Goal: Task Accomplishment & Management: Manage account settings

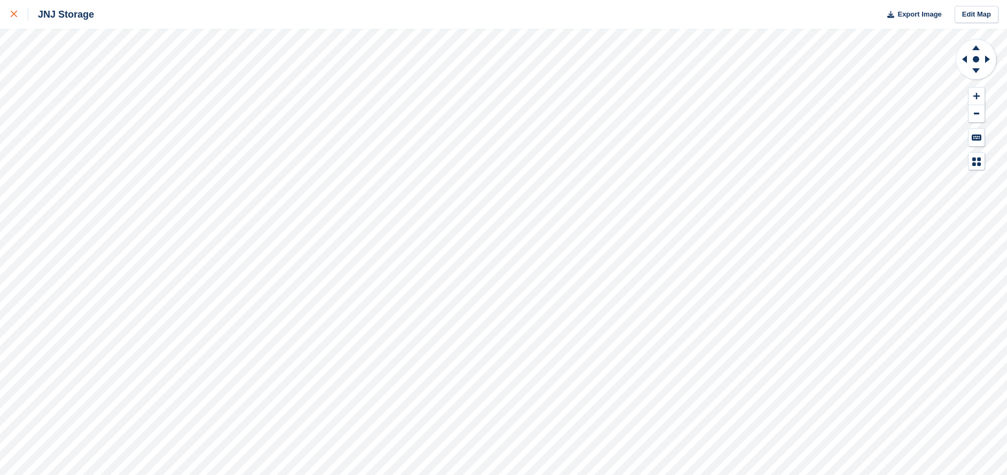
click at [7, 11] on link at bounding box center [14, 14] width 28 height 29
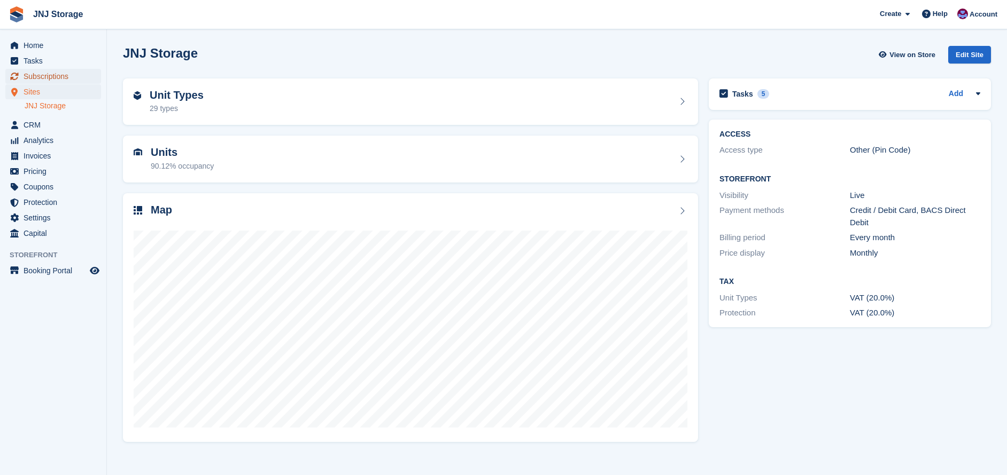
click at [66, 80] on span "Subscriptions" at bounding box center [56, 76] width 64 height 15
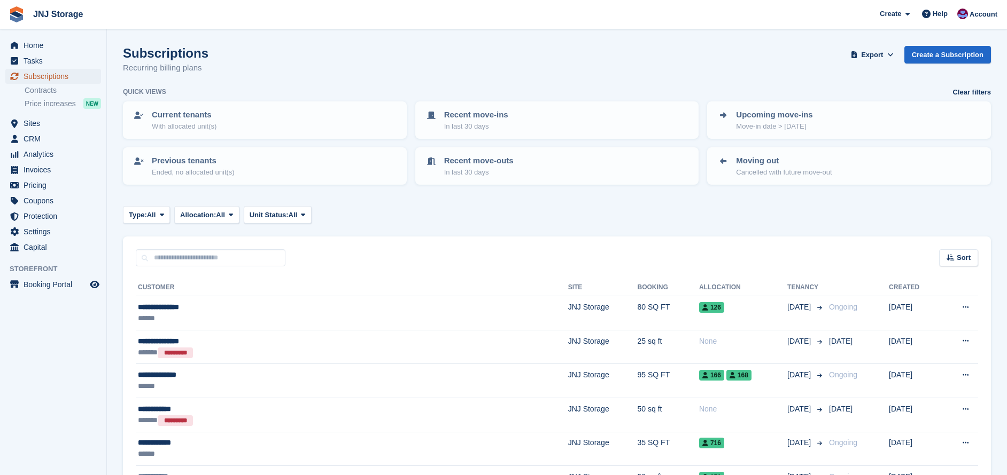
click at [61, 76] on span "Subscriptions" at bounding box center [56, 76] width 64 height 15
click at [49, 123] on span "Sites" at bounding box center [56, 123] width 64 height 15
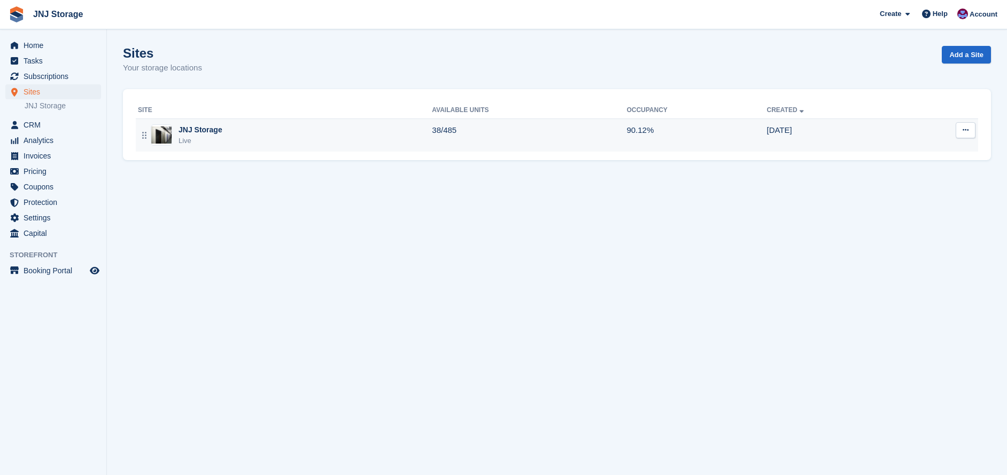
click at [202, 129] on div "JNJ Storage" at bounding box center [200, 129] width 44 height 11
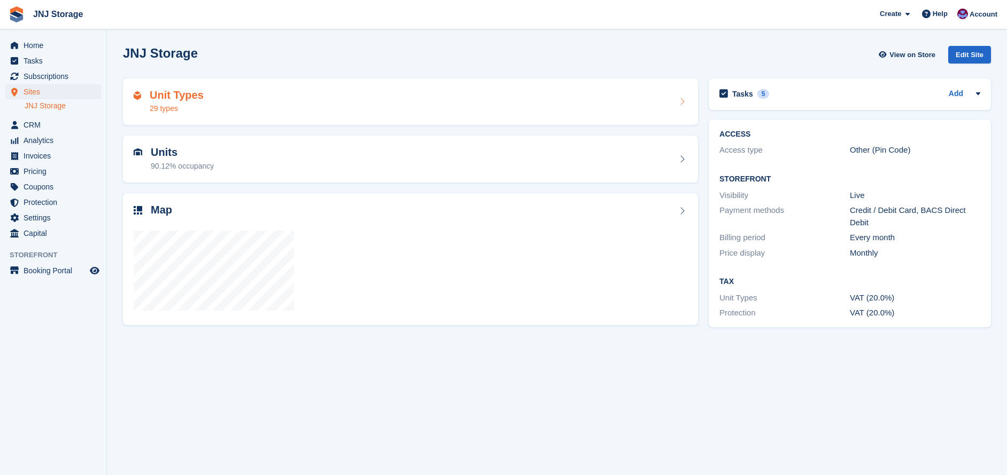
click at [210, 106] on div "Unit Types 29 types" at bounding box center [410, 102] width 553 height 26
click at [194, 158] on h2 "Units" at bounding box center [182, 152] width 63 height 12
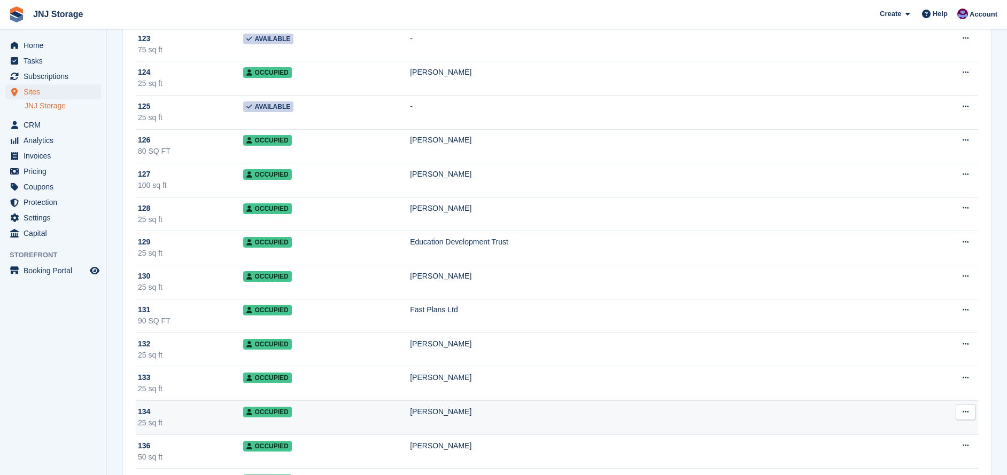
scroll to position [908, 0]
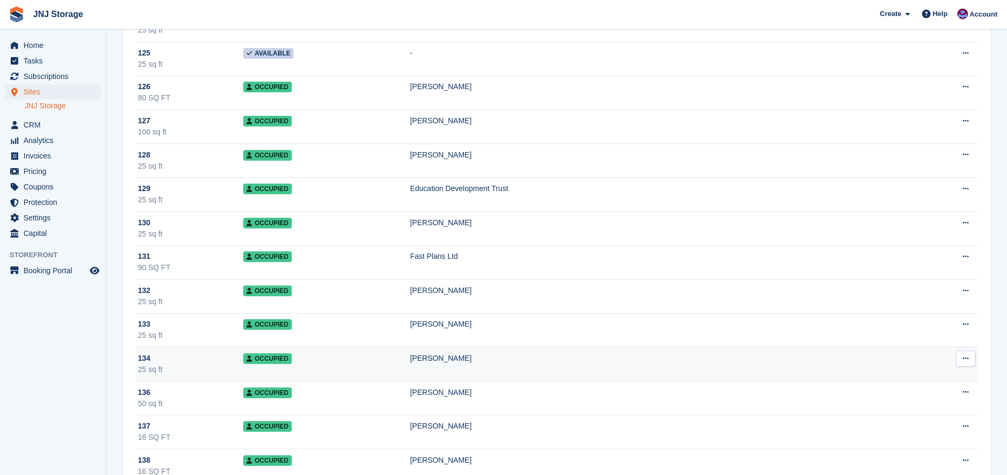
click at [469, 369] on td "[PERSON_NAME]" at bounding box center [662, 365] width 505 height 34
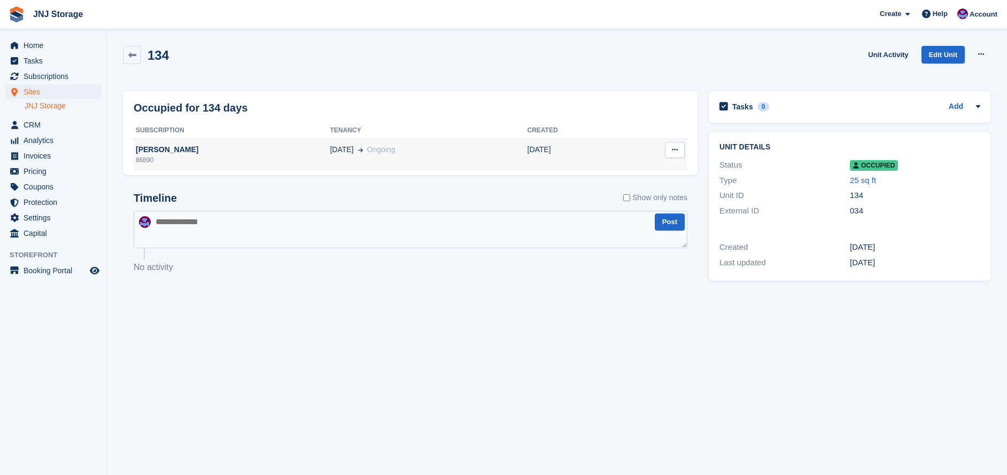
click at [190, 155] on div "MARGARETE VILANOVA" at bounding box center [232, 149] width 196 height 11
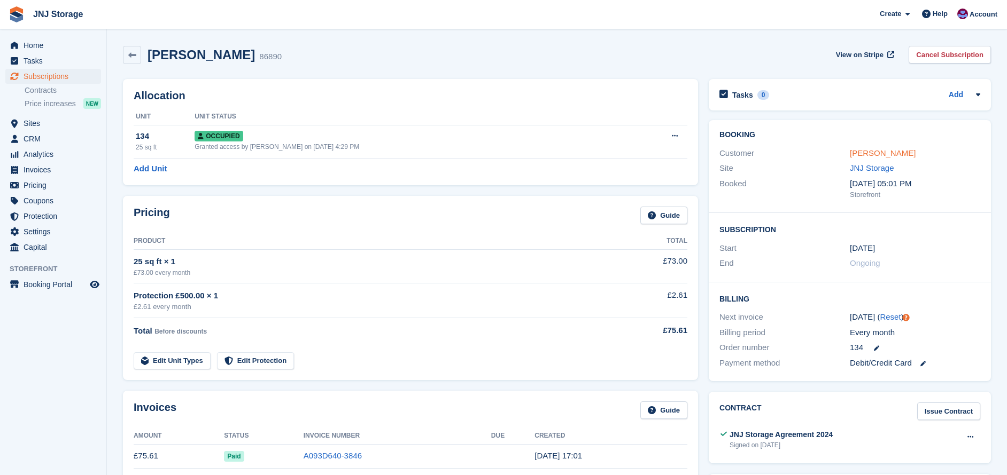
click at [915, 152] on link "[PERSON_NAME]" at bounding box center [882, 153] width 66 height 9
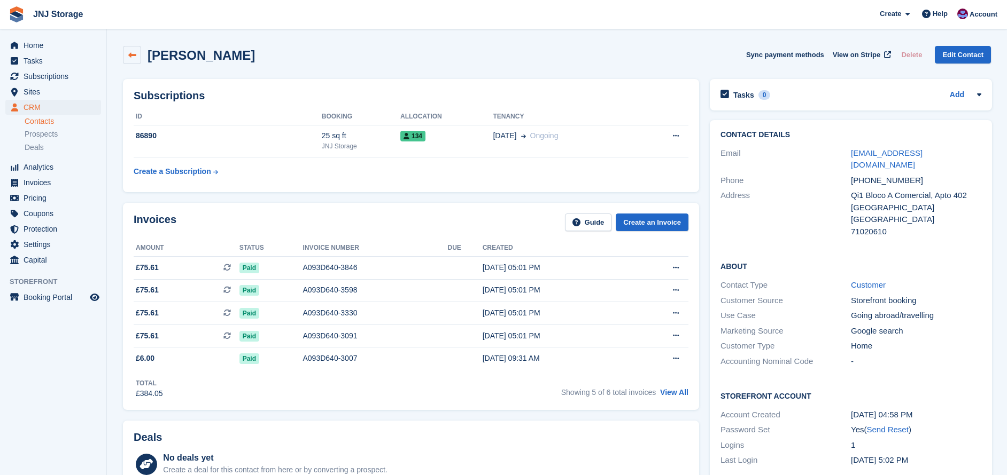
click at [133, 58] on icon at bounding box center [132, 55] width 8 height 8
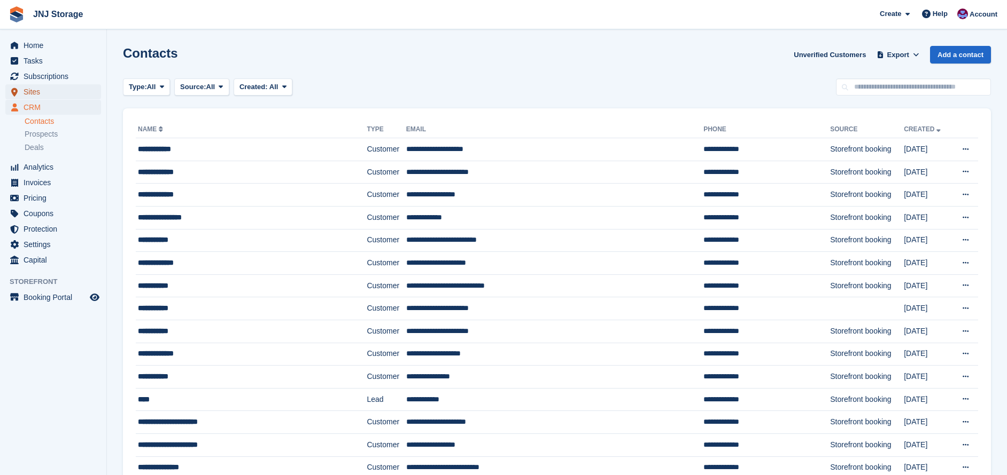
click at [52, 93] on span "Sites" at bounding box center [56, 91] width 64 height 15
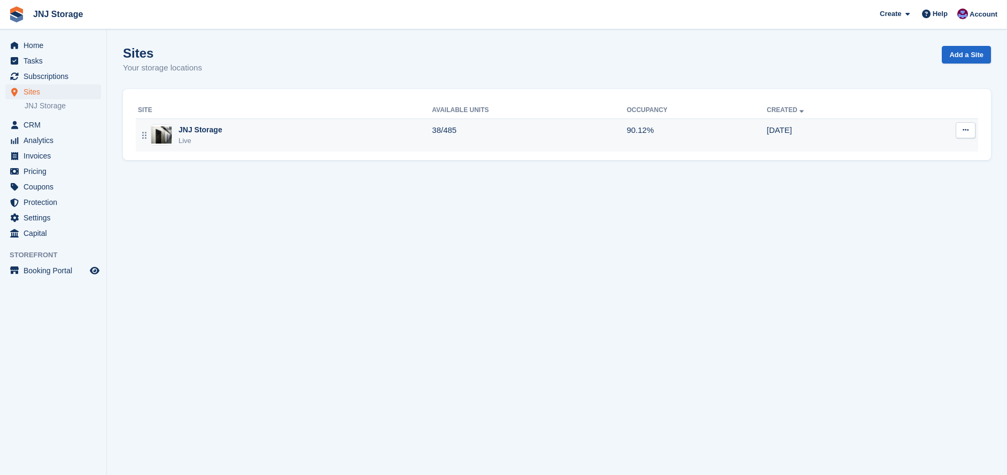
click at [268, 141] on div "JNJ Storage Live" at bounding box center [285, 135] width 294 height 22
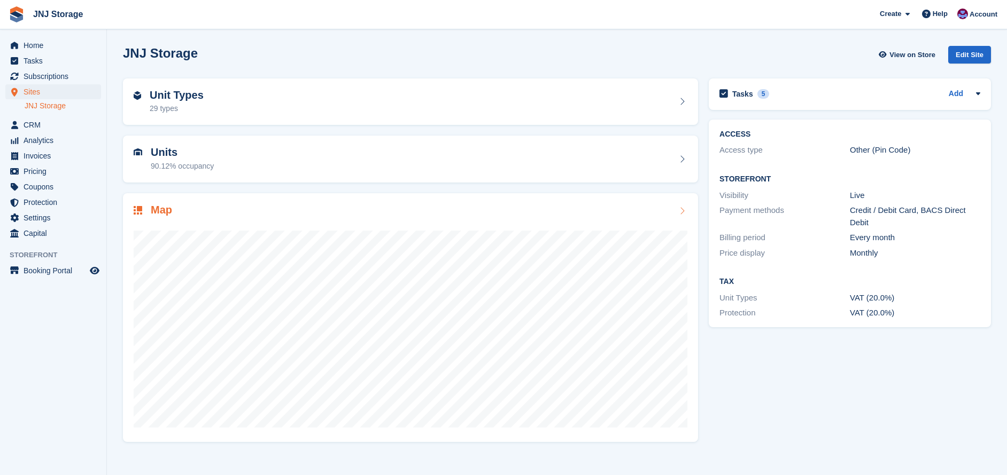
click at [197, 159] on div "Units 90.12% occupancy" at bounding box center [182, 159] width 63 height 26
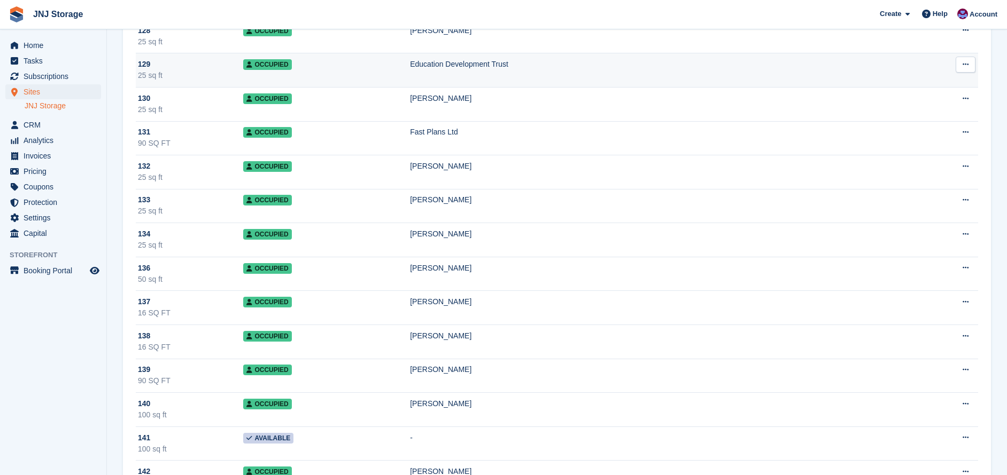
scroll to position [1069, 0]
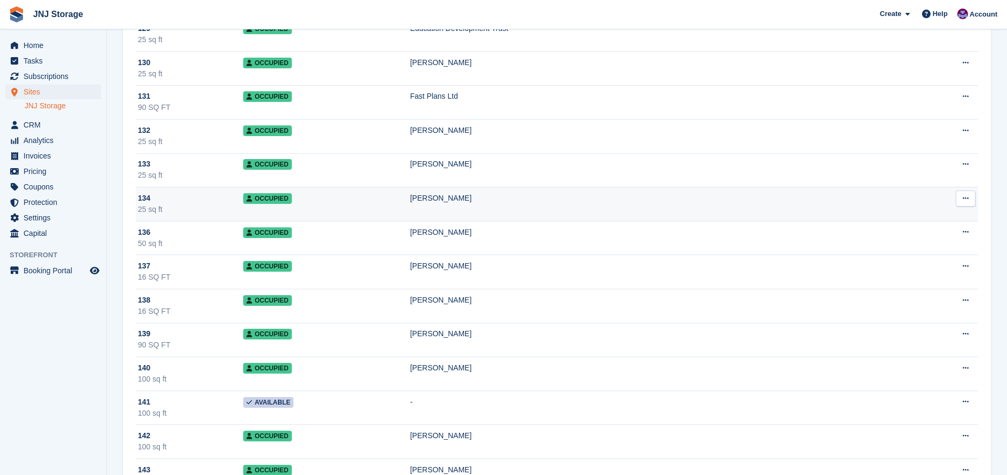
click at [507, 200] on div "MARGARETE VILANOVA" at bounding box center [662, 198] width 505 height 11
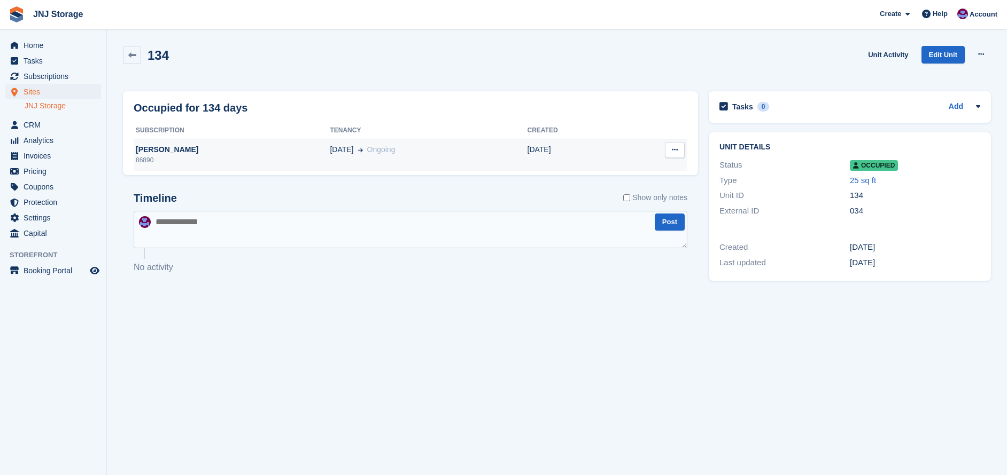
click at [204, 158] on div "86890" at bounding box center [232, 160] width 196 height 10
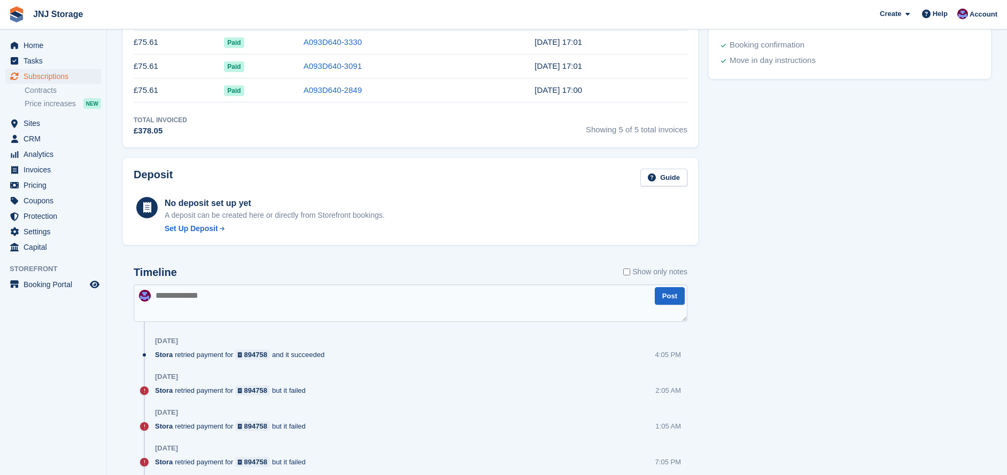
scroll to position [481, 0]
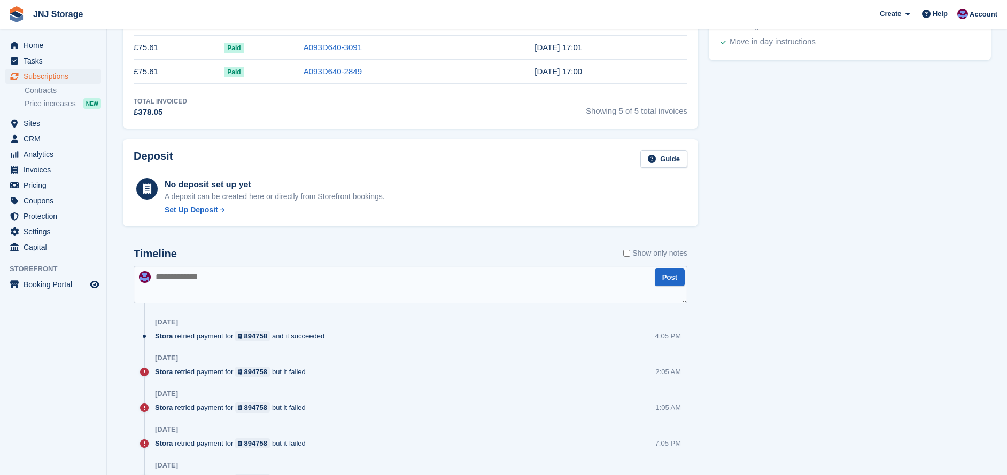
click at [254, 279] on textarea at bounding box center [410, 284] width 553 height 37
type textarea "****"
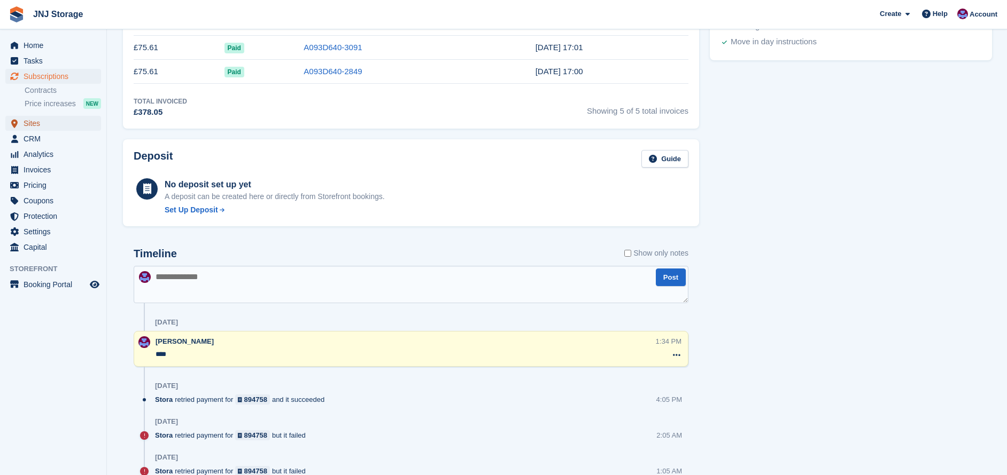
click at [40, 120] on span "Sites" at bounding box center [56, 123] width 64 height 15
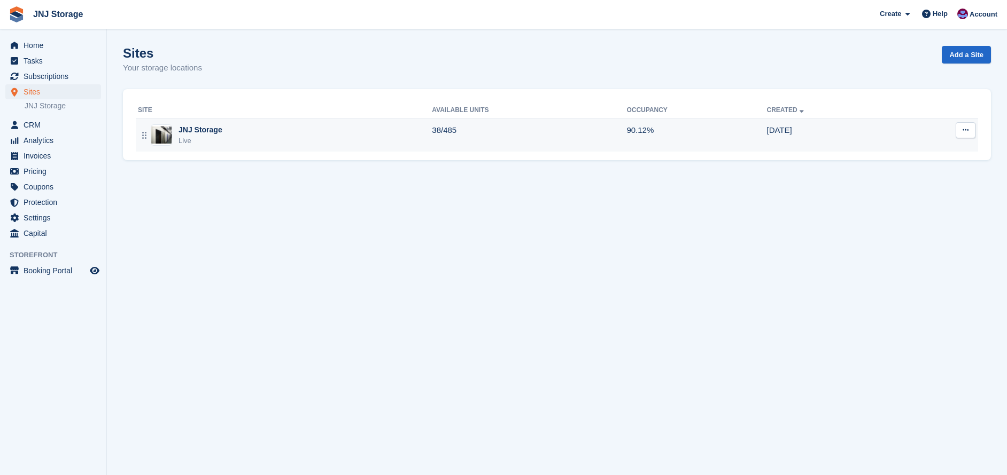
click at [201, 143] on div "Live" at bounding box center [200, 141] width 44 height 11
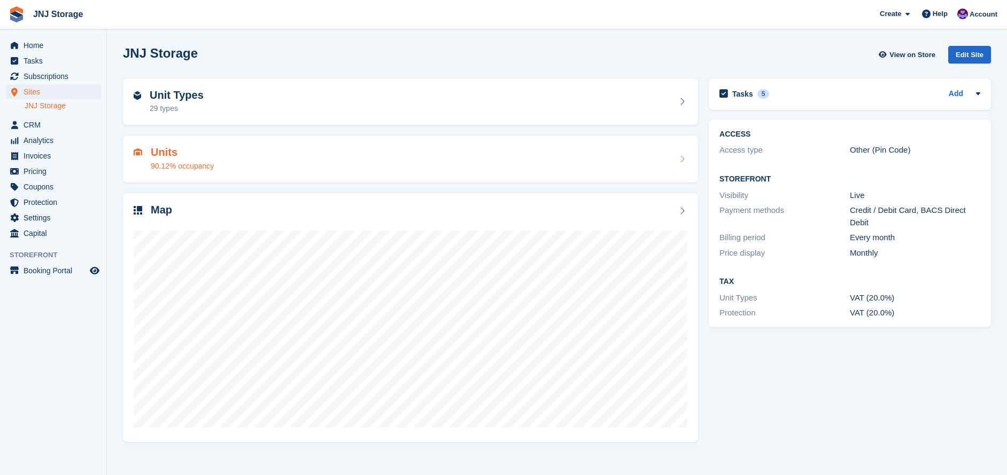
click at [226, 168] on div "Units 90.12% occupancy" at bounding box center [410, 159] width 553 height 26
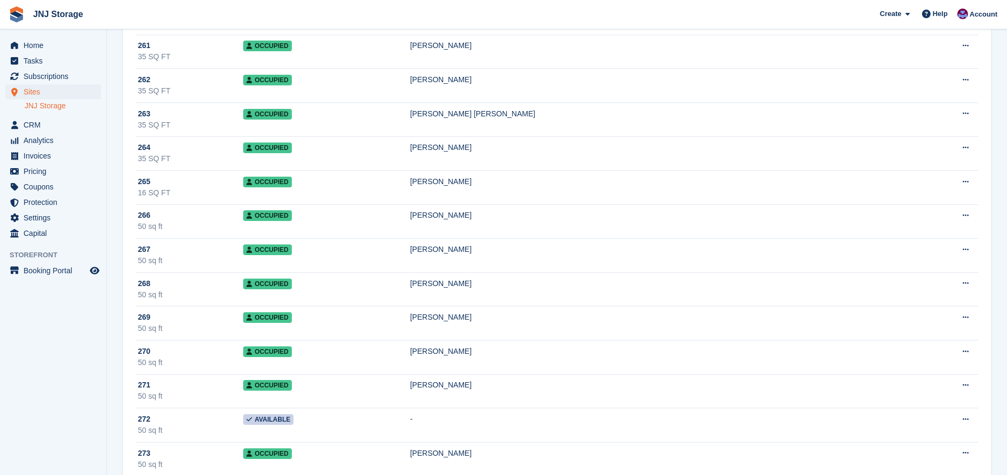
scroll to position [5519, 0]
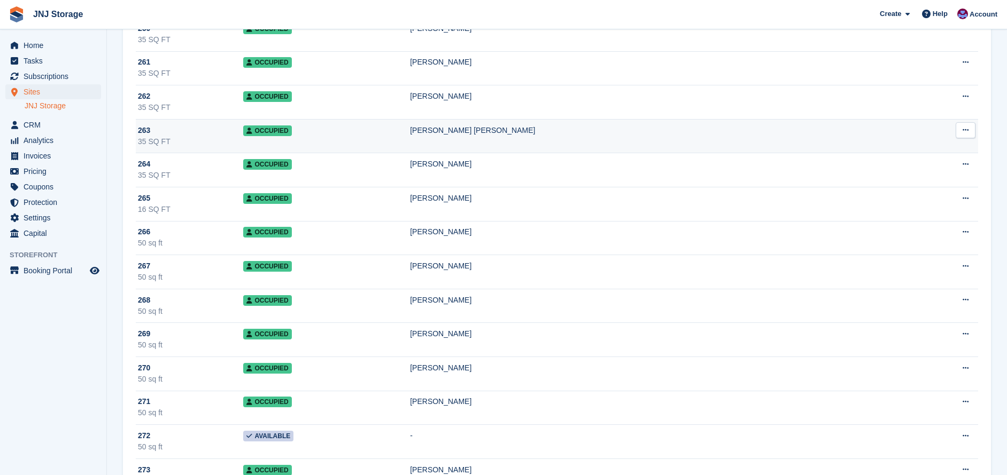
click at [495, 135] on div "Natasha Abdul Aziz" at bounding box center [662, 130] width 505 height 11
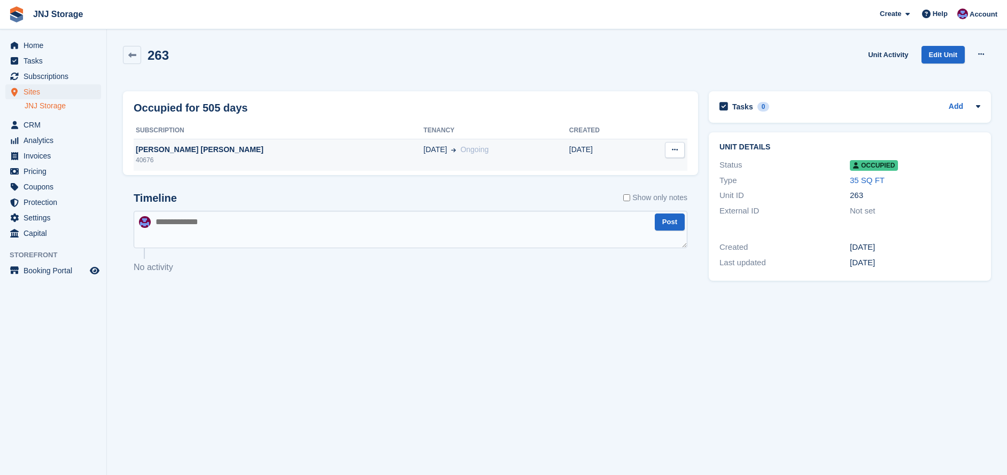
click at [183, 156] on div "40676" at bounding box center [279, 160] width 290 height 10
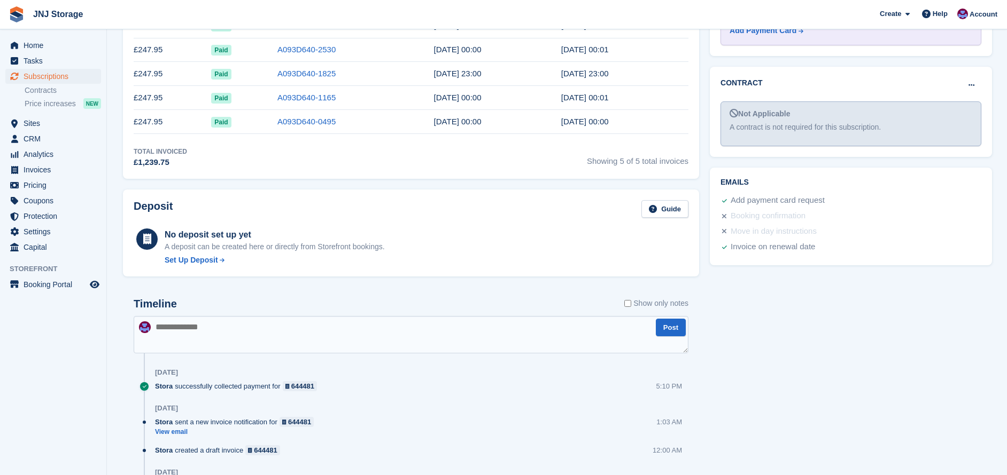
scroll to position [360, 0]
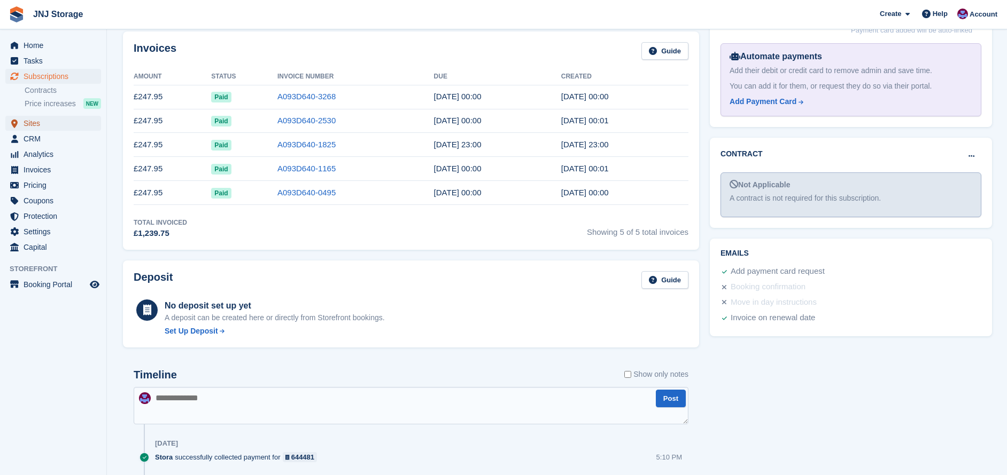
click at [37, 124] on span "Sites" at bounding box center [56, 123] width 64 height 15
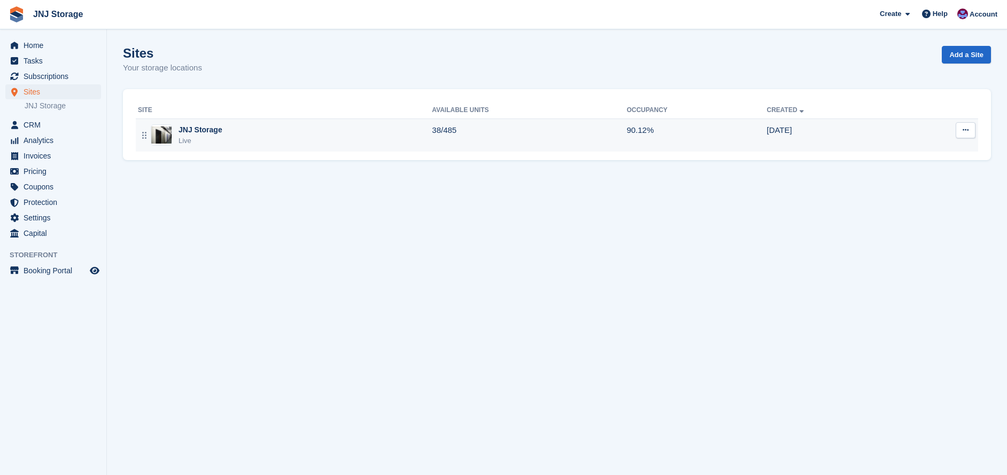
click at [283, 128] on div "JNJ Storage Live" at bounding box center [285, 135] width 294 height 22
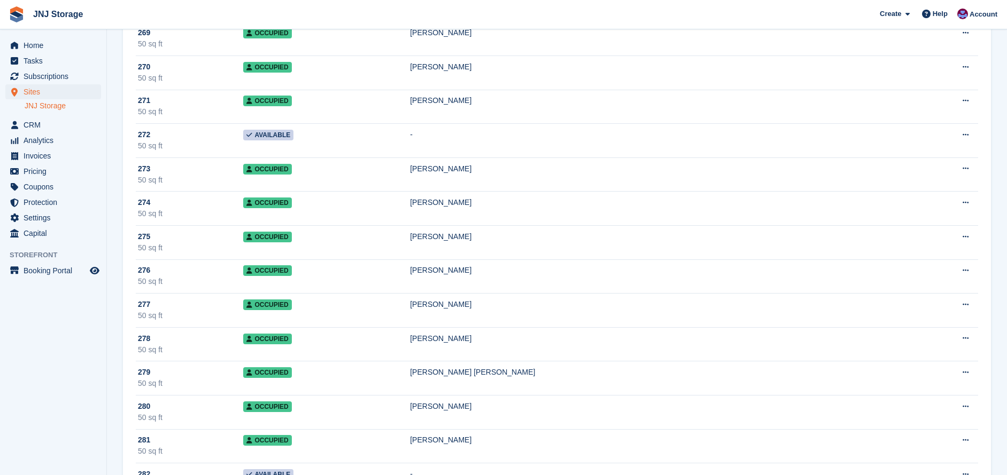
scroll to position [5823, 0]
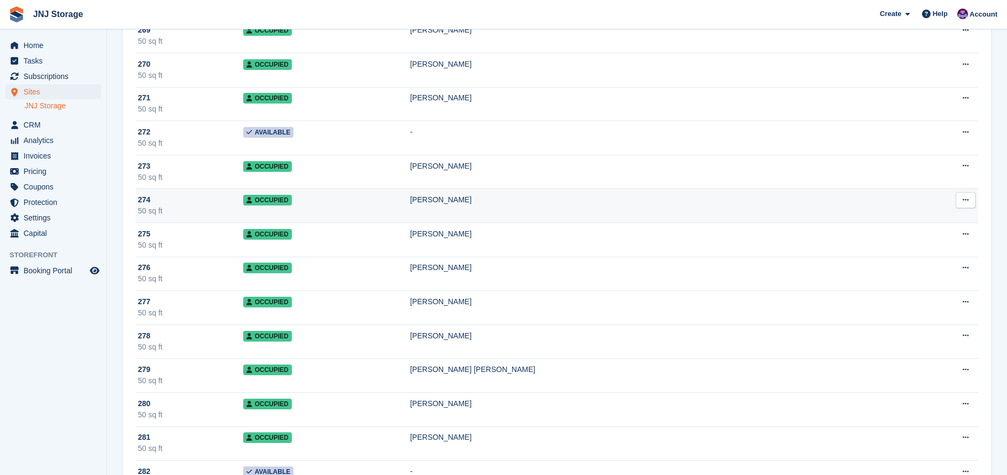
click at [362, 208] on td "Occupied" at bounding box center [326, 206] width 167 height 34
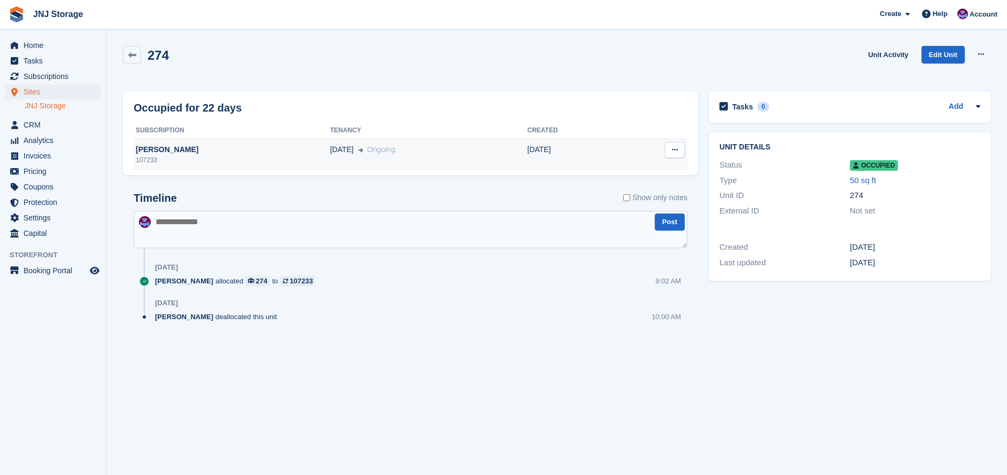
click at [172, 151] on div "Lauren Bailey" at bounding box center [232, 149] width 196 height 11
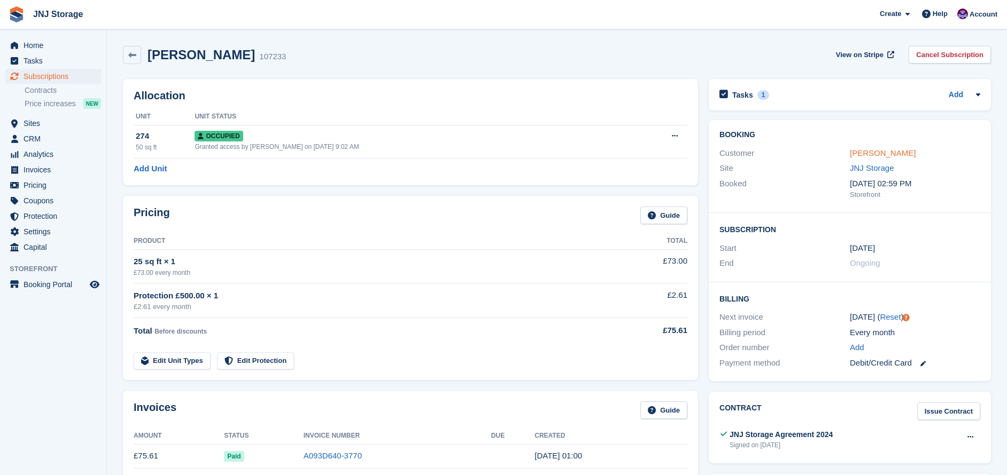
click at [890, 155] on link "[PERSON_NAME]" at bounding box center [882, 153] width 66 height 9
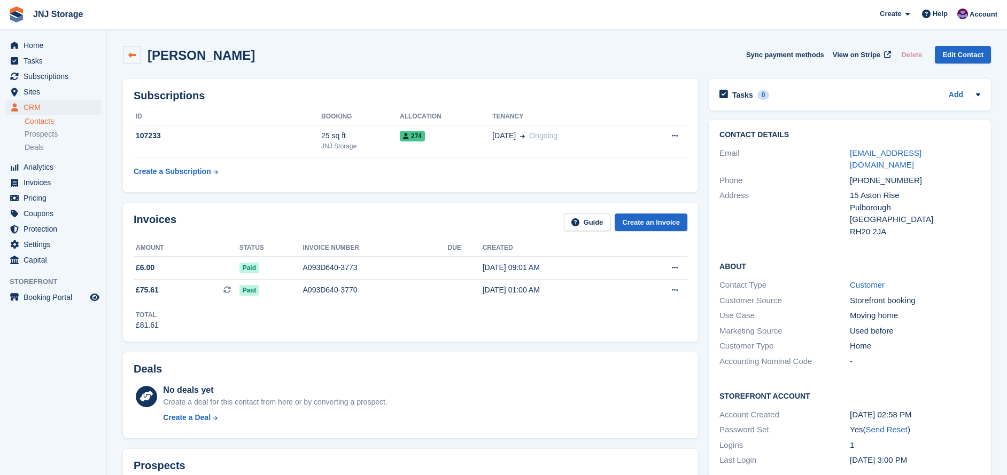
click at [132, 56] on icon at bounding box center [132, 55] width 8 height 8
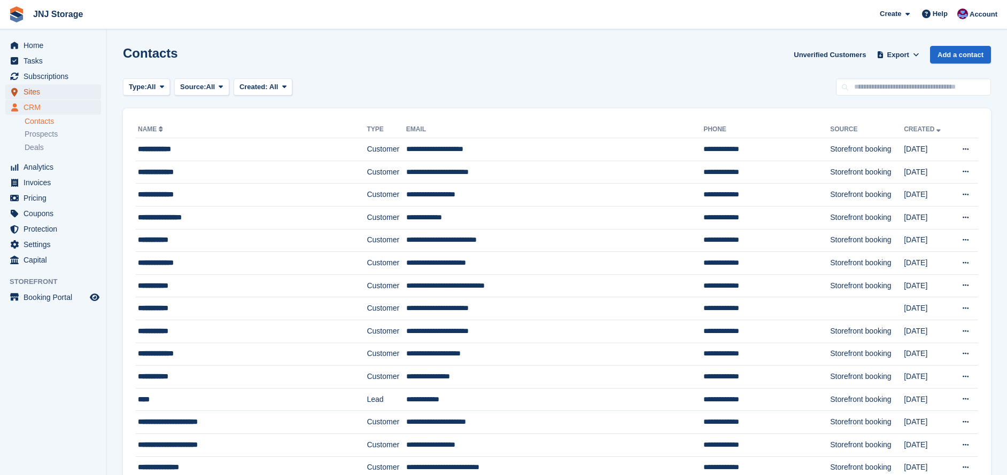
click at [41, 89] on span "Sites" at bounding box center [56, 91] width 64 height 15
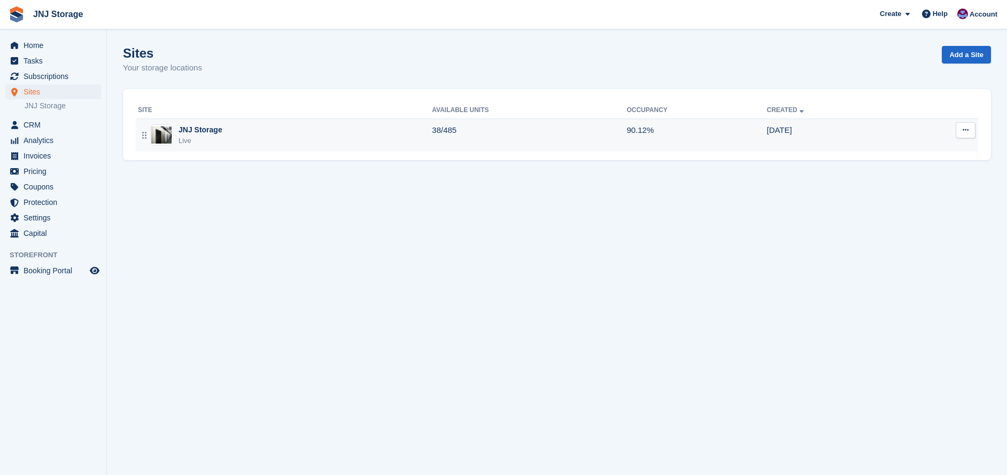
click at [333, 130] on div "JNJ Storage Live" at bounding box center [285, 135] width 294 height 22
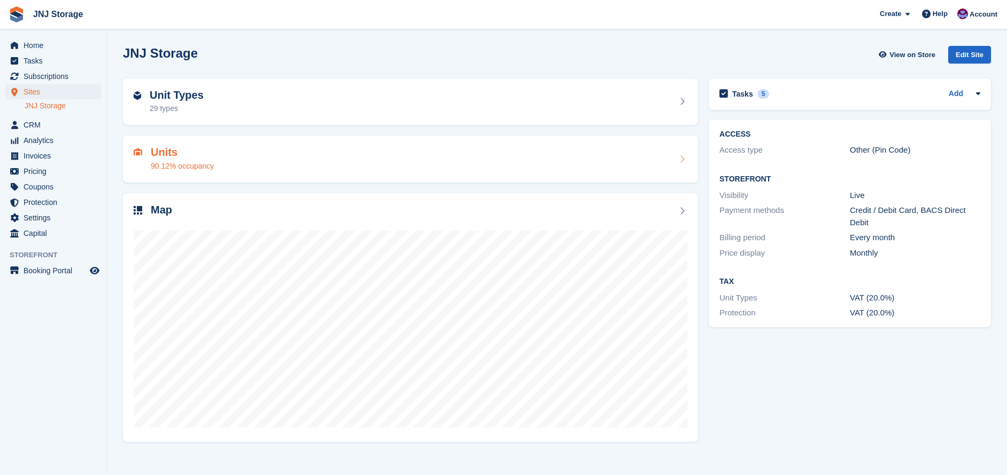
click at [282, 156] on div "Units 90.12% occupancy" at bounding box center [410, 159] width 553 height 26
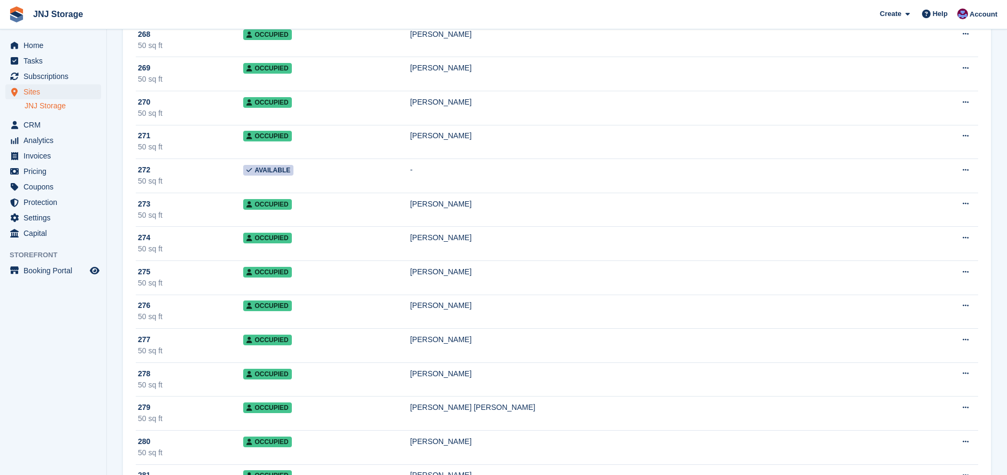
scroll to position [5787, 0]
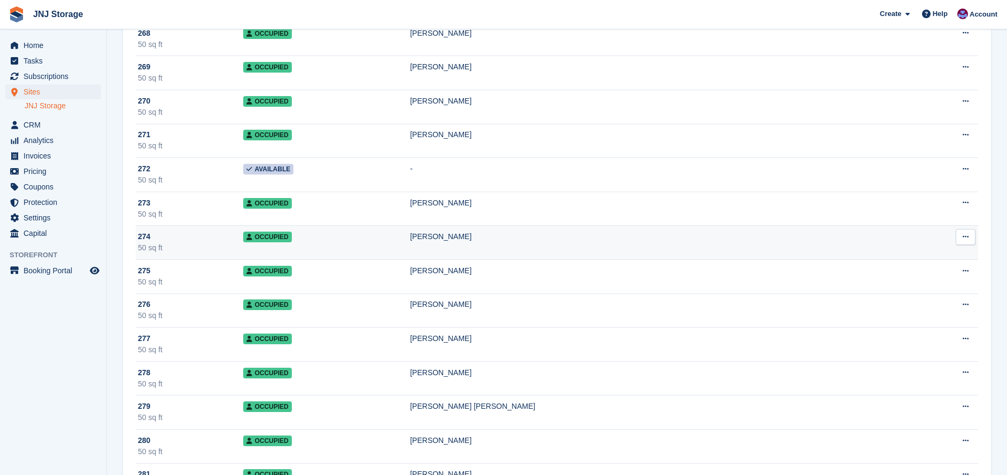
click at [444, 238] on div "Lauren Bailey" at bounding box center [662, 236] width 505 height 11
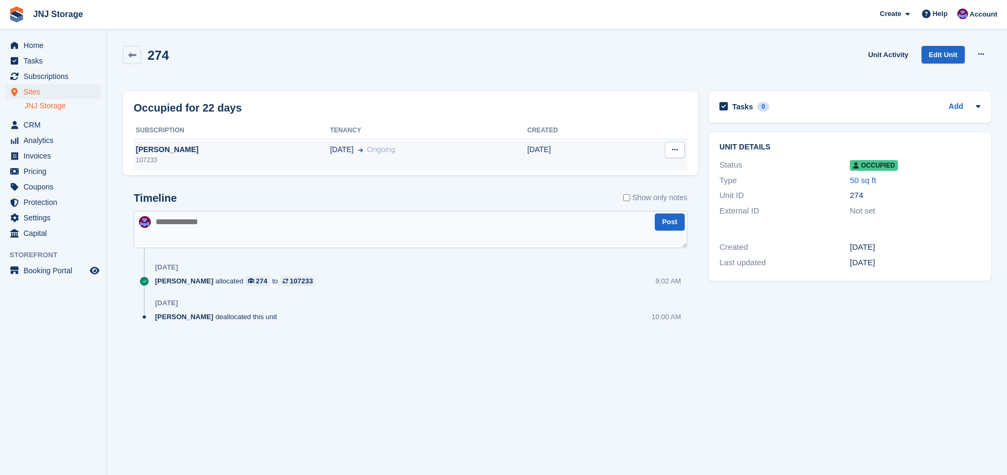
click at [215, 158] on div "107233" at bounding box center [232, 160] width 196 height 10
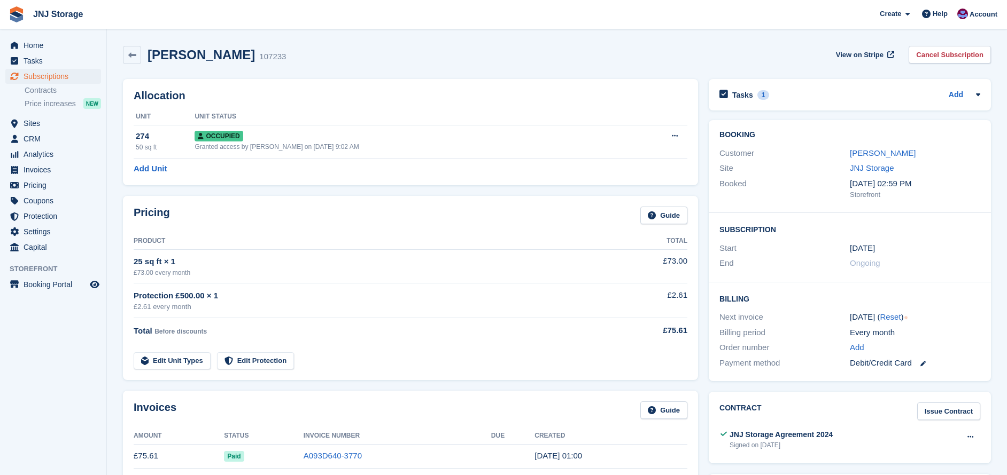
drag, startPoint x: 879, startPoint y: 147, endPoint x: 854, endPoint y: 159, distance: 27.5
click at [879, 149] on link "[PERSON_NAME]" at bounding box center [882, 153] width 66 height 9
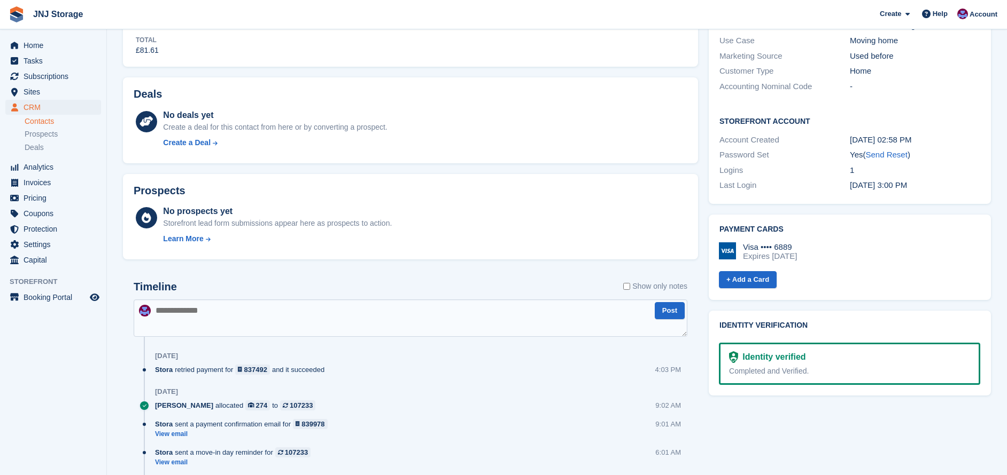
scroll to position [321, 0]
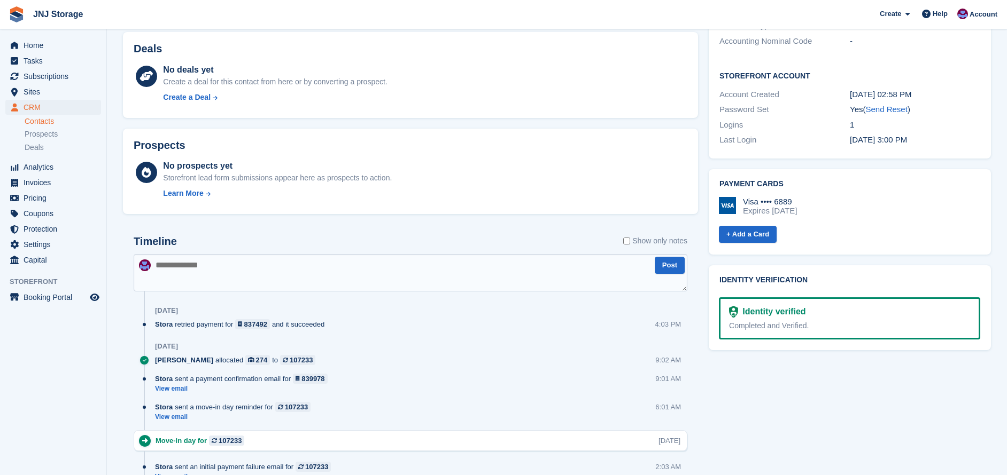
click at [227, 269] on textarea at bounding box center [410, 272] width 553 height 37
type textarea "****"
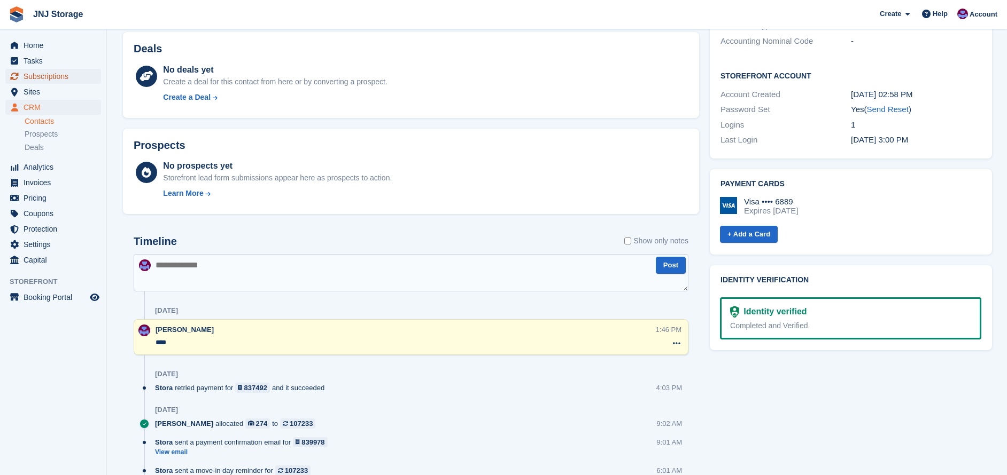
click at [62, 80] on span "Subscriptions" at bounding box center [56, 76] width 64 height 15
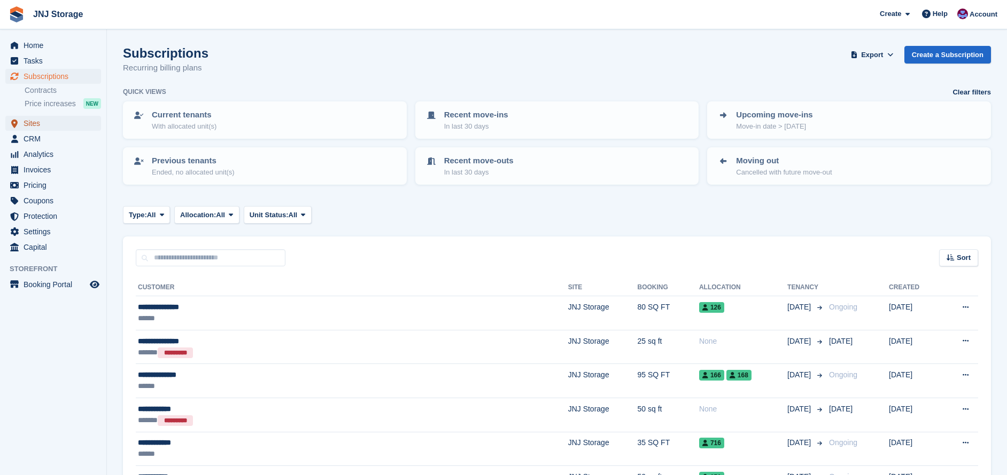
drag, startPoint x: 49, startPoint y: 120, endPoint x: 38, endPoint y: 127, distance: 12.7
click at [49, 120] on span "Sites" at bounding box center [56, 123] width 64 height 15
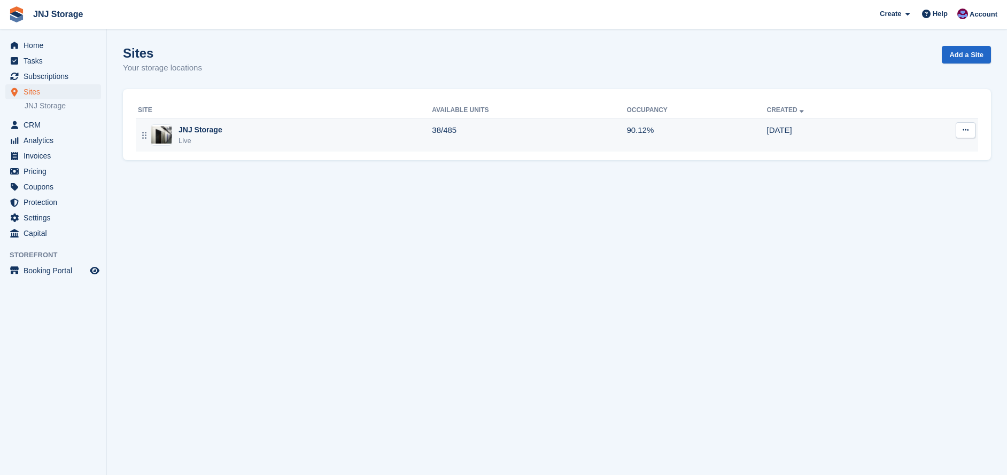
click at [308, 132] on div "JNJ Storage Live" at bounding box center [285, 135] width 294 height 22
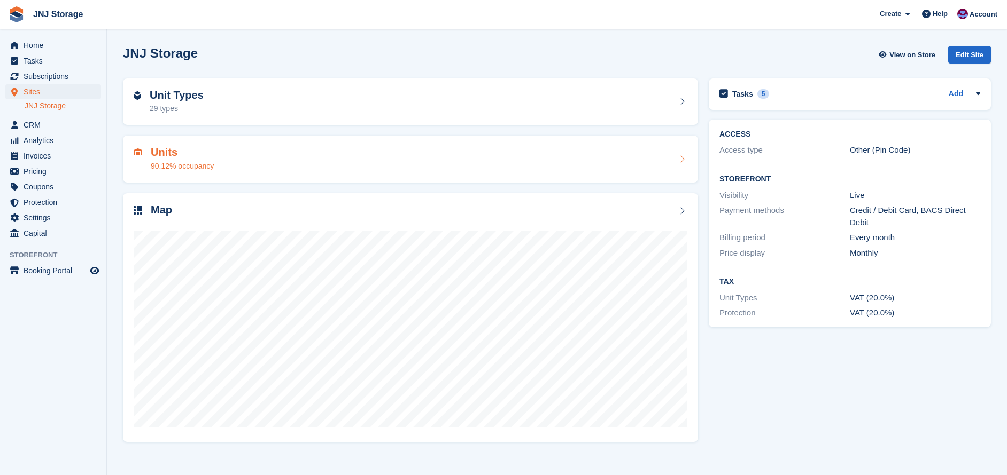
click at [266, 160] on div "Units 90.12% occupancy" at bounding box center [410, 159] width 553 height 26
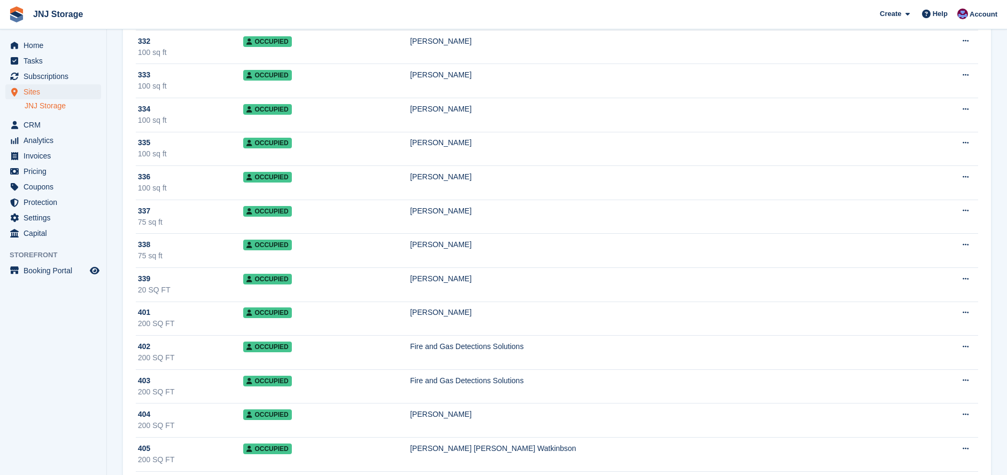
scroll to position [7961, 0]
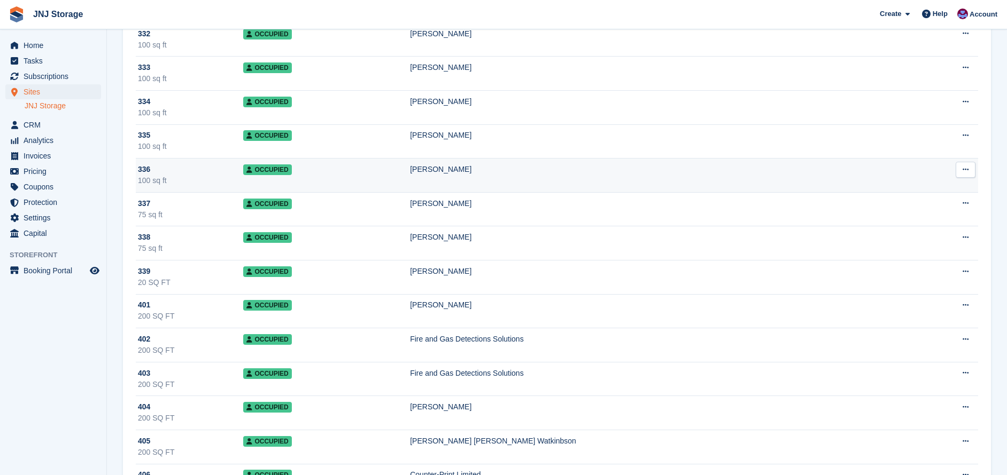
click at [438, 169] on div "Luke Lindforth-Delaney" at bounding box center [662, 169] width 505 height 11
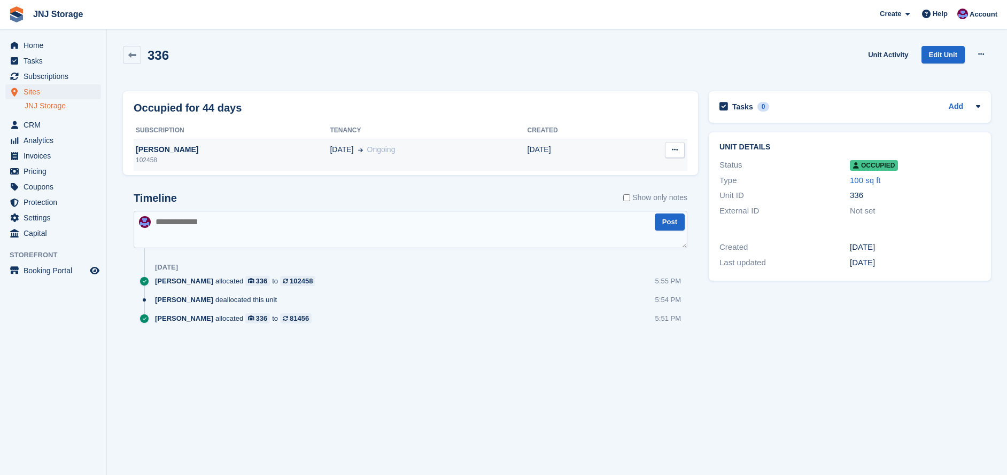
click at [287, 152] on div "[PERSON_NAME]" at bounding box center [232, 149] width 196 height 11
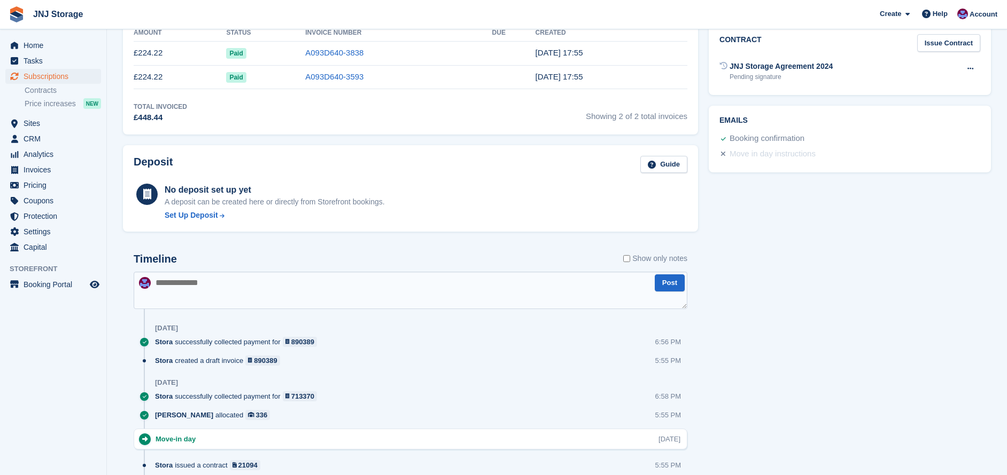
scroll to position [48, 0]
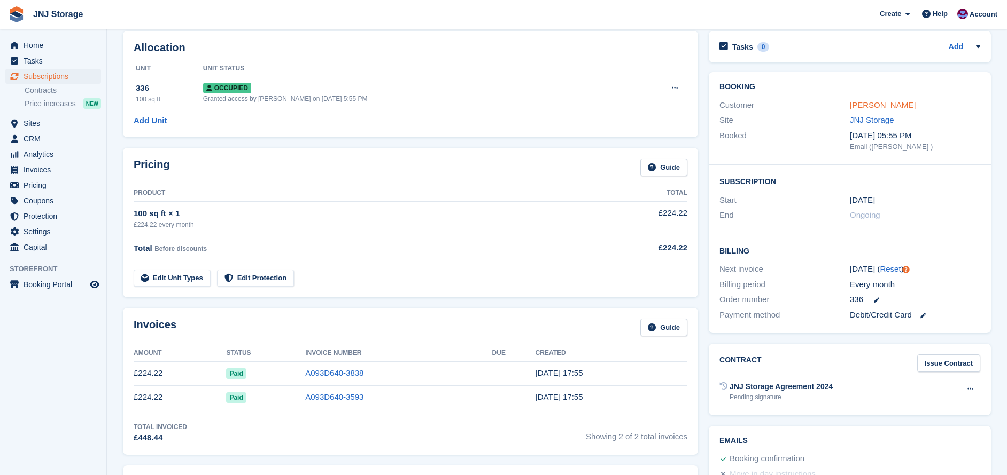
click at [914, 108] on link "Luke Lindforth-Delaney" at bounding box center [882, 104] width 66 height 9
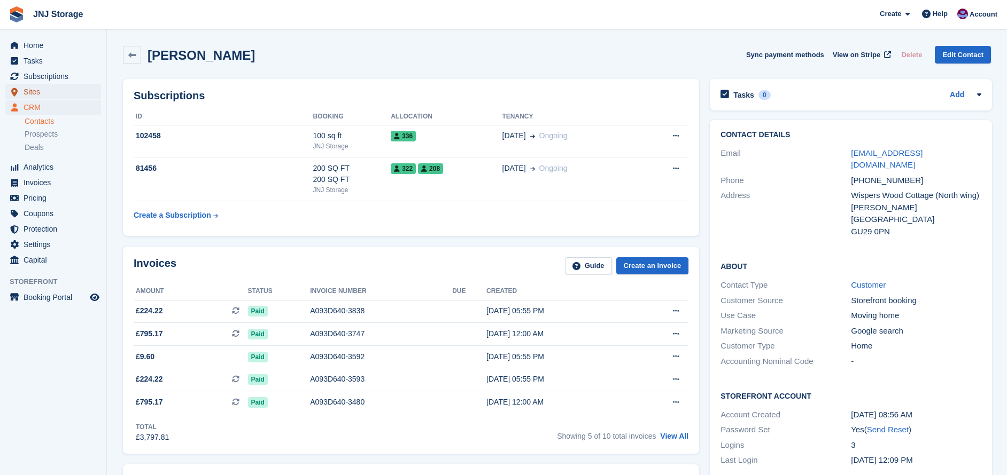
click at [46, 89] on span "Sites" at bounding box center [56, 91] width 64 height 15
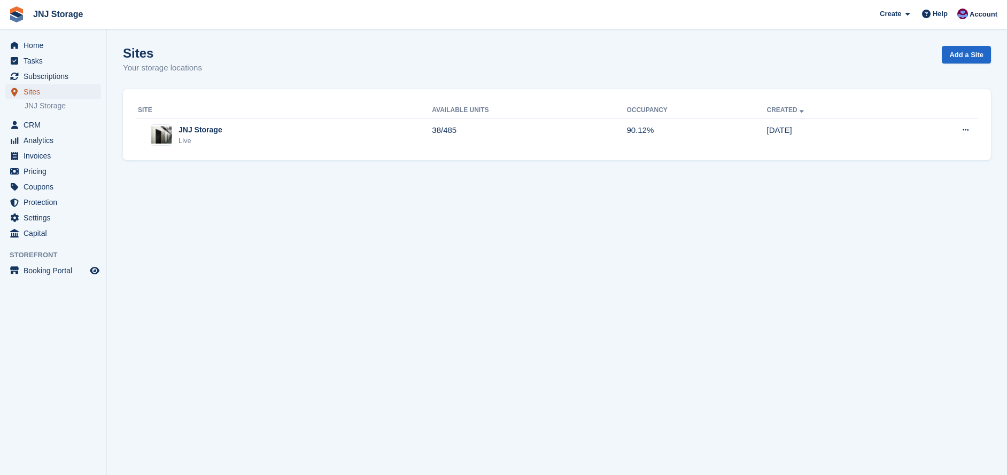
click at [46, 89] on span "Sites" at bounding box center [56, 91] width 64 height 15
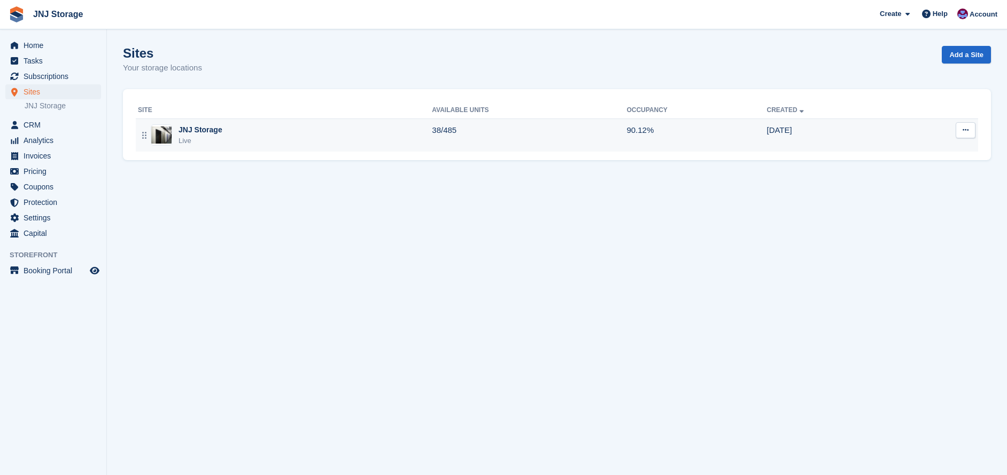
click at [292, 146] on div "JNJ Storage Live" at bounding box center [285, 135] width 294 height 22
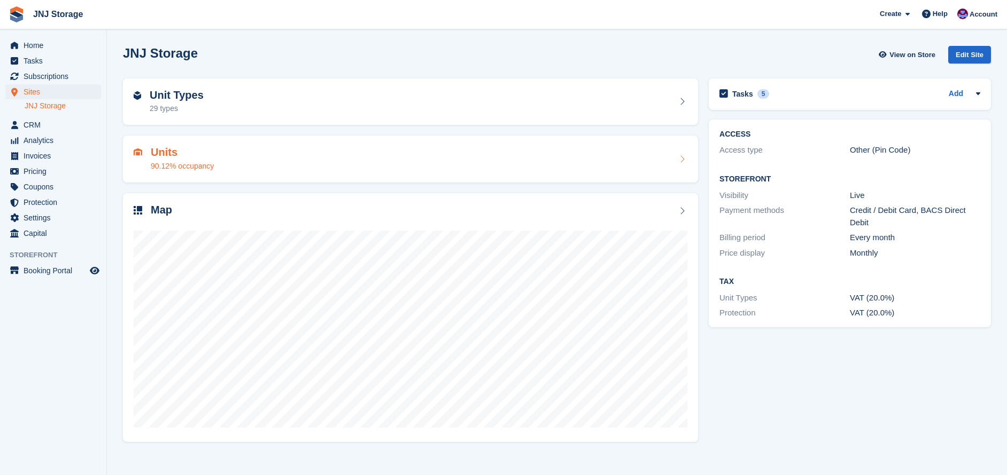
click at [241, 158] on div "Units 90.12% occupancy" at bounding box center [410, 159] width 553 height 26
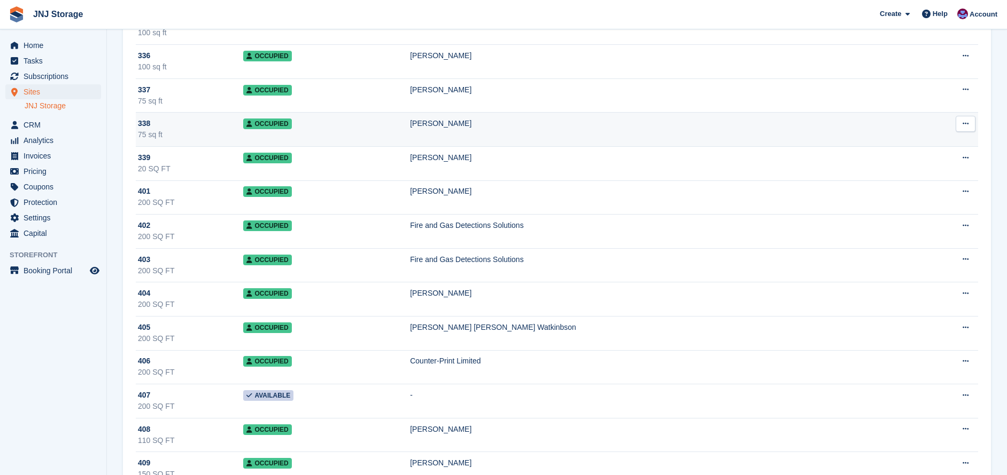
scroll to position [8121, 0]
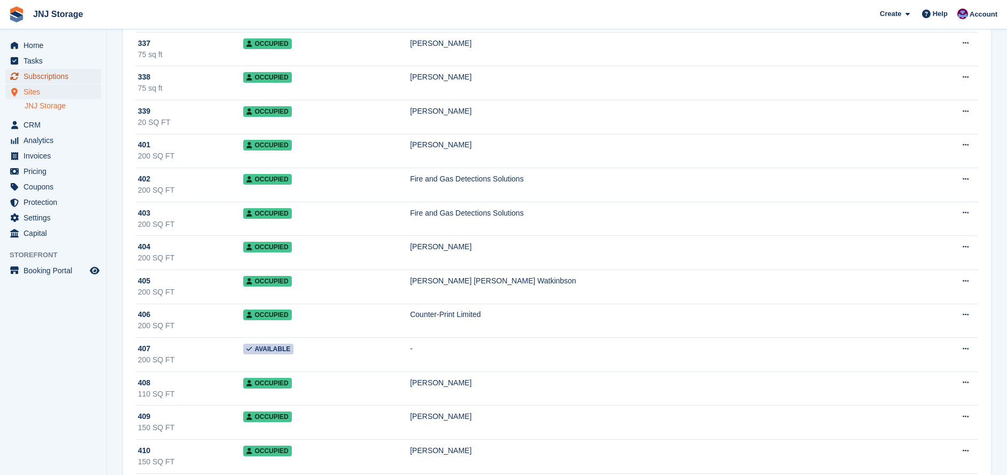
click at [53, 81] on span "Subscriptions" at bounding box center [56, 76] width 64 height 15
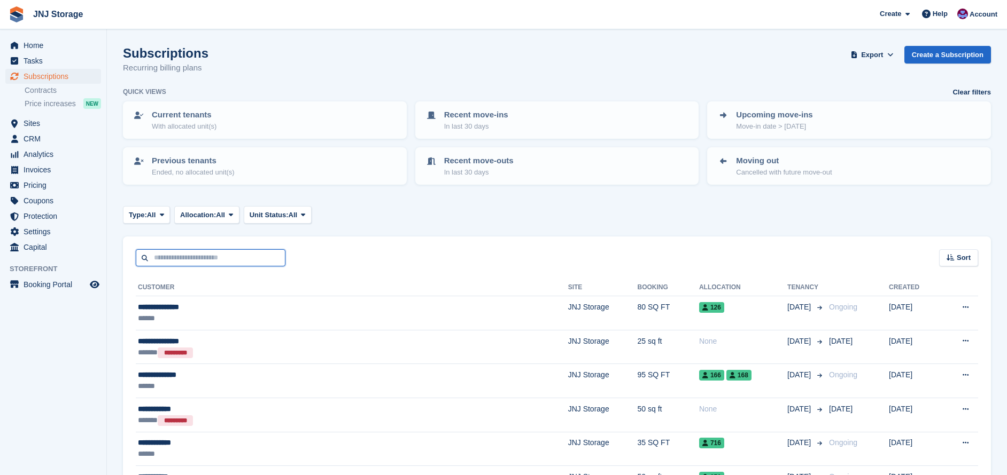
click at [243, 250] on input "text" at bounding box center [211, 259] width 150 height 18
type input "*****"
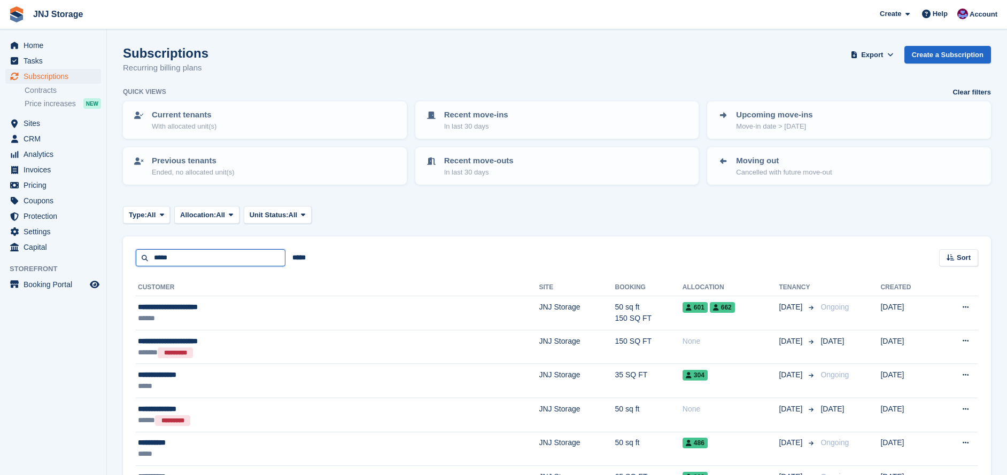
drag, startPoint x: 190, startPoint y: 253, endPoint x: -34, endPoint y: 225, distance: 225.5
click at [0, 225] on html "JNJ Storage Create Subscription Invoice Contact Deal Discount Page Help Chat Su…" at bounding box center [503, 237] width 1007 height 475
type input "*******"
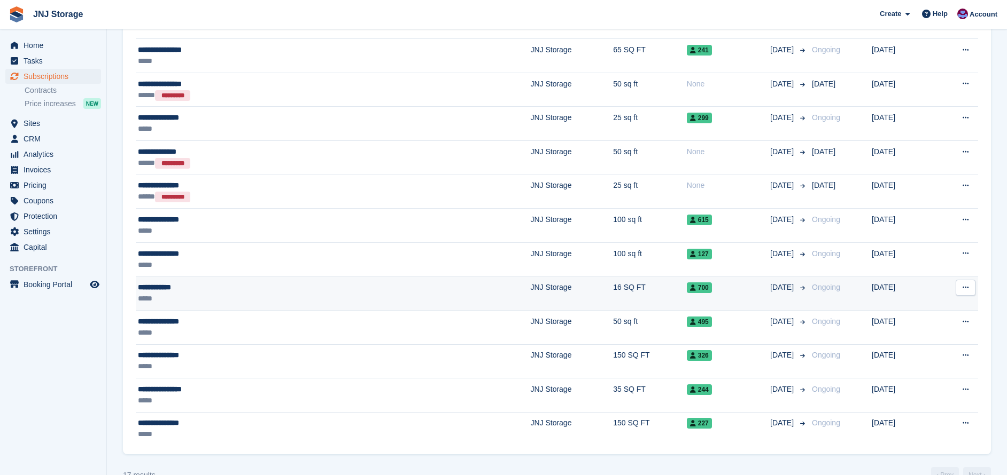
scroll to position [451, 0]
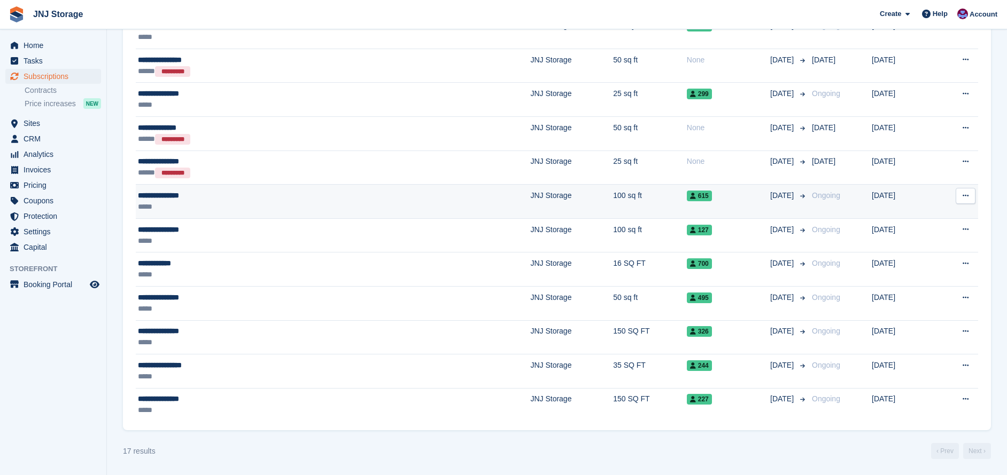
click at [219, 202] on div "*****" at bounding box center [235, 206] width 194 height 11
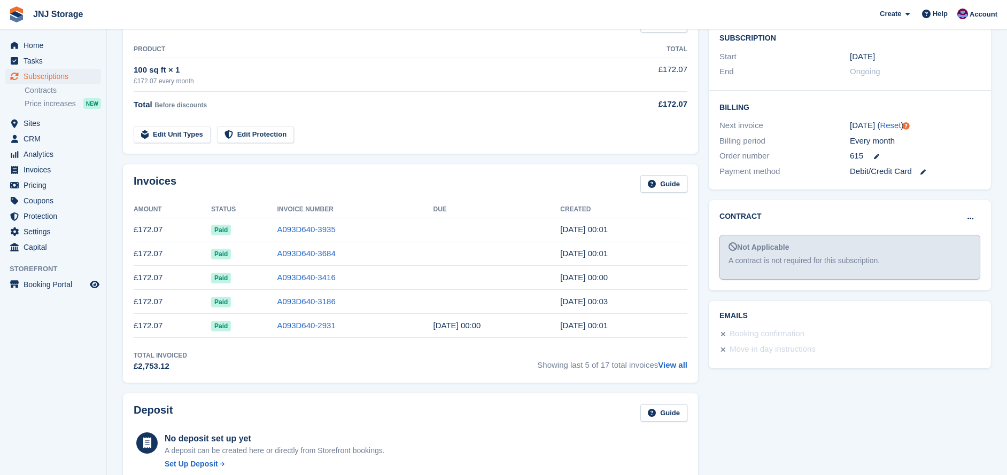
scroll to position [374, 0]
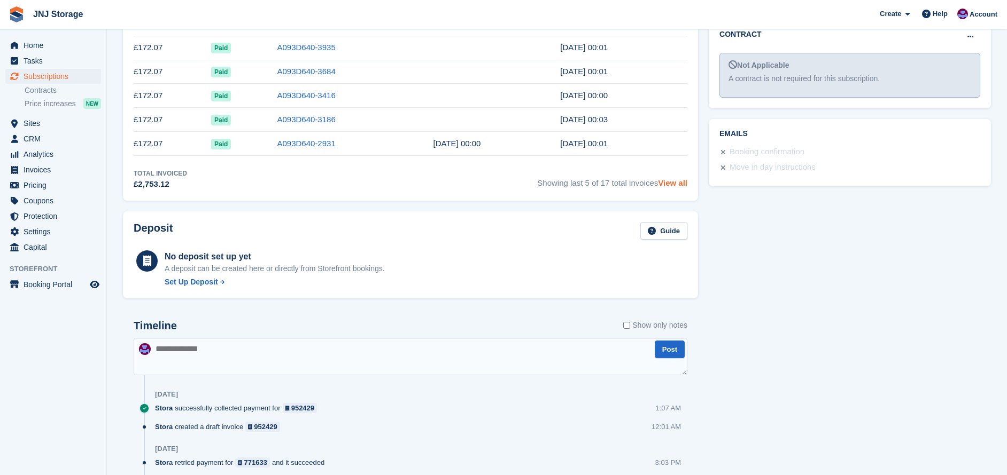
click at [672, 186] on link "View all" at bounding box center [672, 182] width 29 height 9
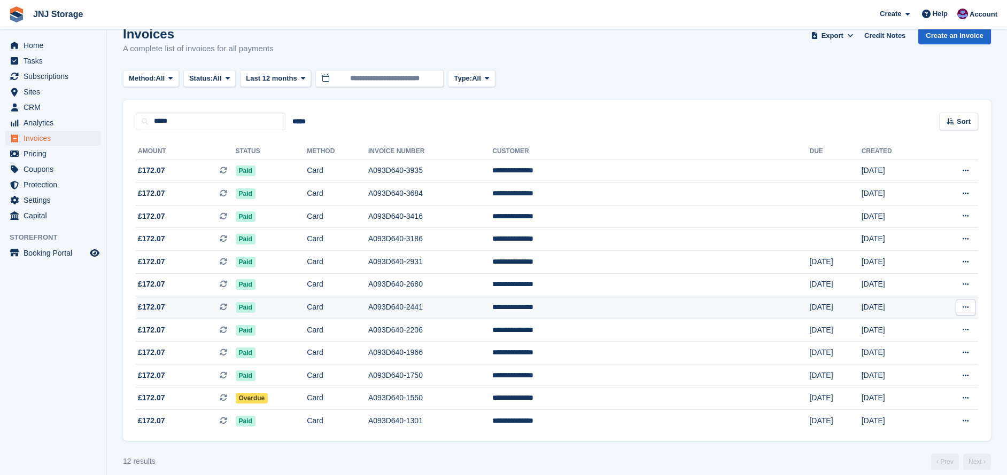
scroll to position [30, 0]
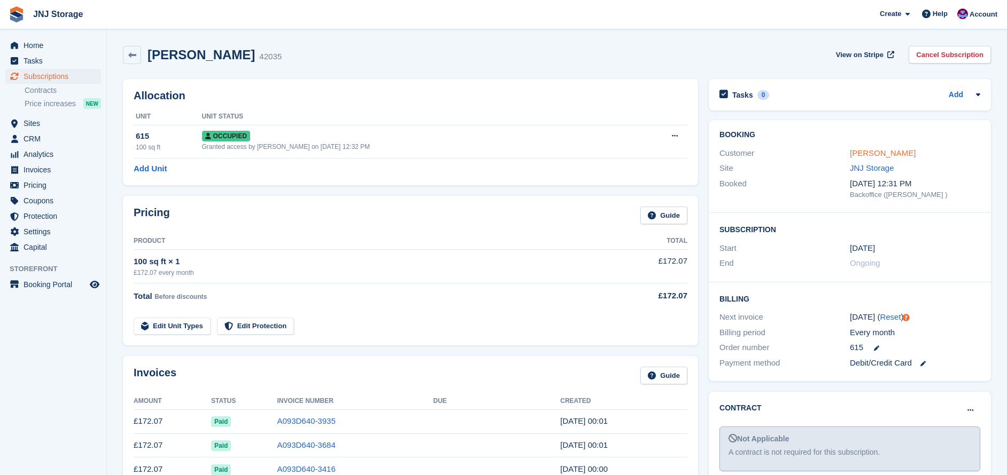
click at [893, 154] on link "Richard Gloster" at bounding box center [882, 153] width 66 height 9
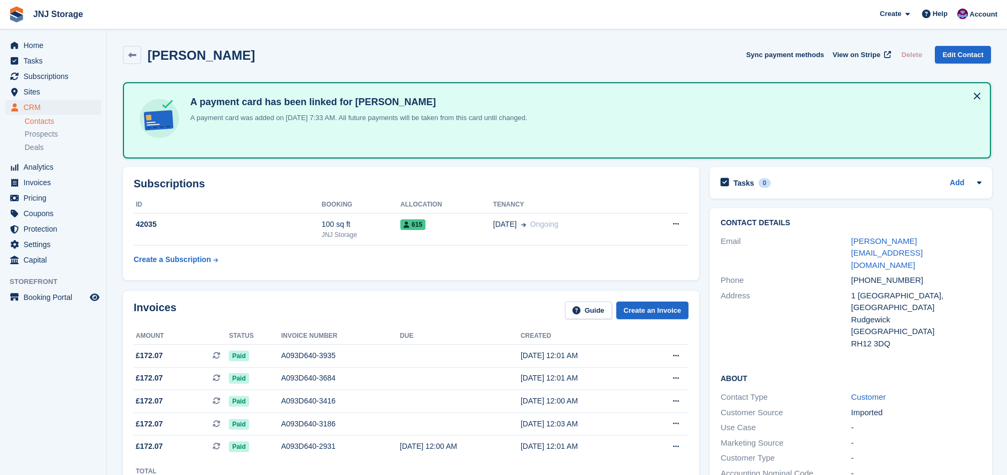
click at [700, 225] on div "Subscriptions ID Booking Allocation Tenancy 42035 100 sq ft JNJ Storage 615 31 …" at bounding box center [411, 224] width 587 height 124
click at [41, 76] on span "Subscriptions" at bounding box center [56, 76] width 64 height 15
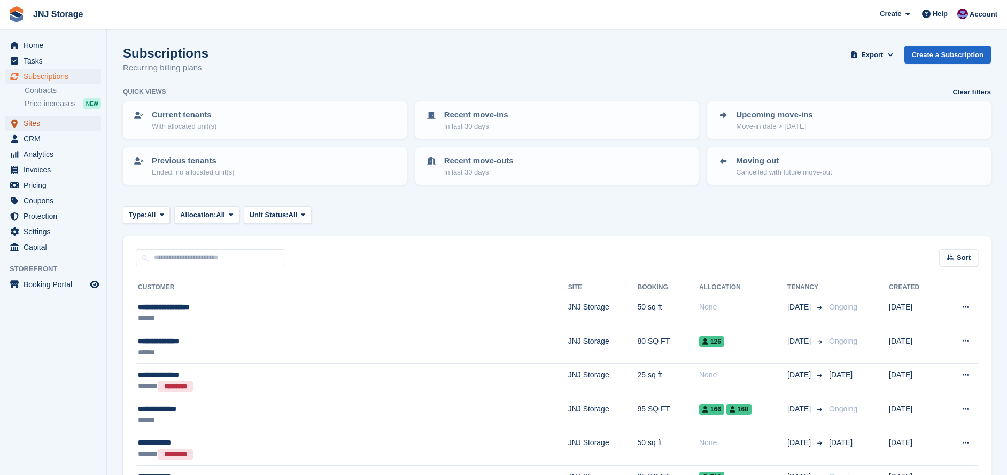
click at [53, 124] on span "Sites" at bounding box center [56, 123] width 64 height 15
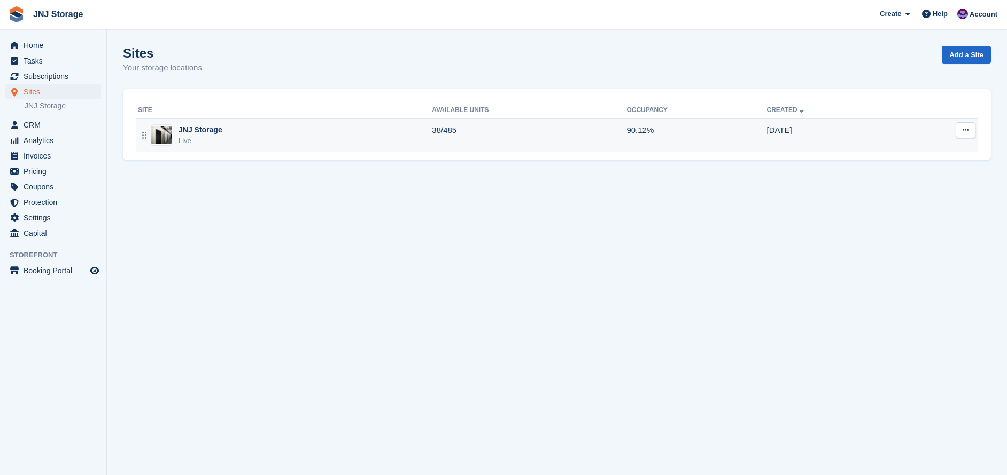
click at [326, 127] on div "JNJ Storage Live" at bounding box center [285, 135] width 294 height 22
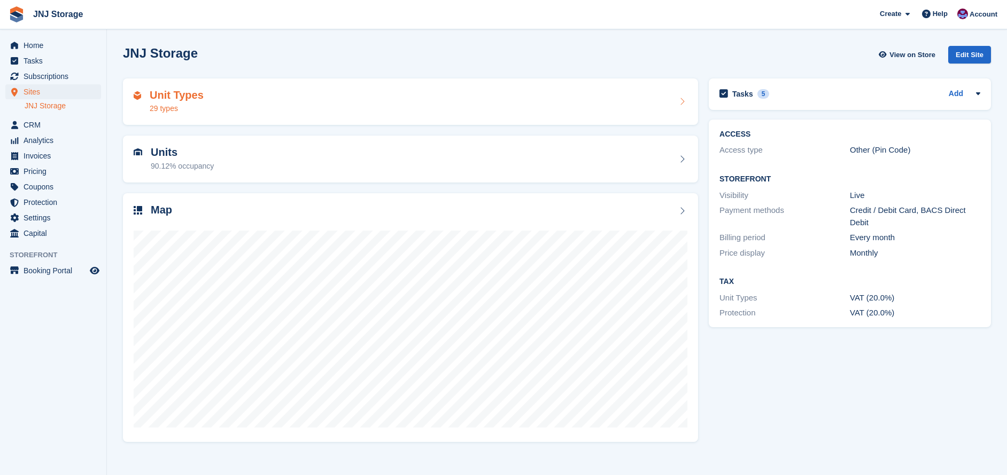
click at [333, 109] on div "Unit Types 29 types" at bounding box center [410, 102] width 553 height 26
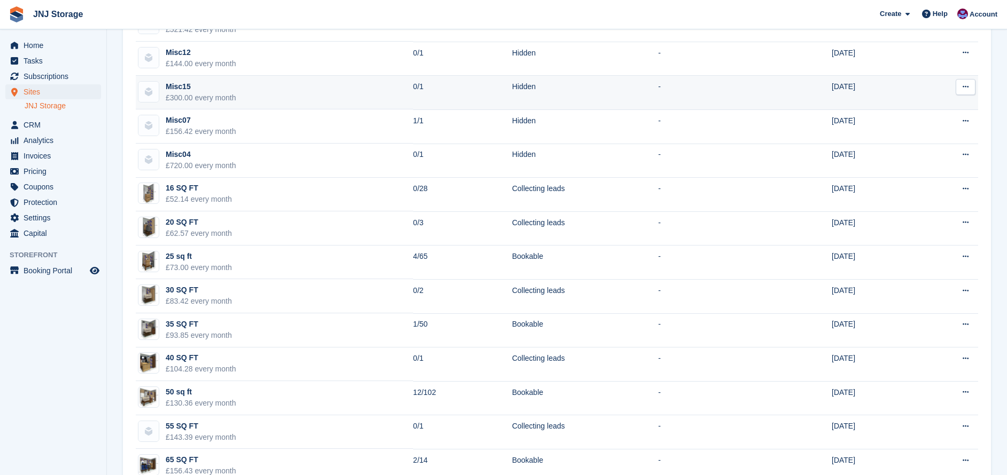
scroll to position [214, 0]
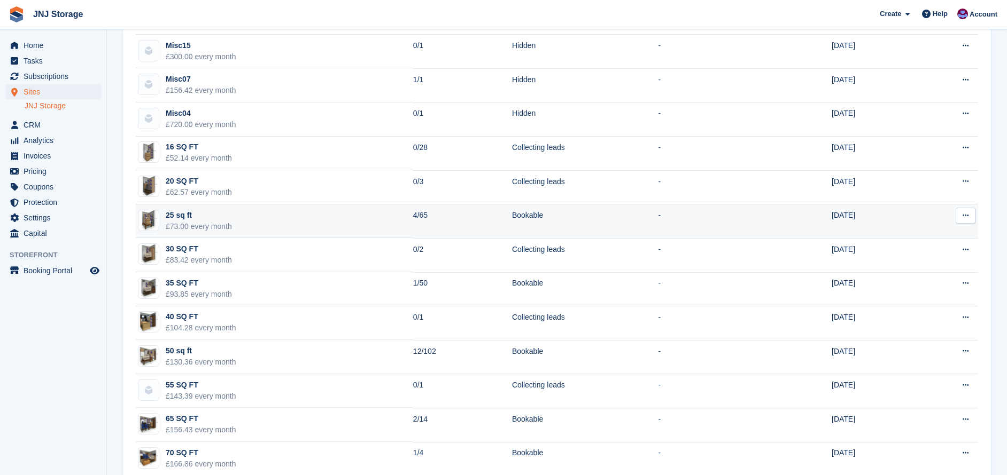
click at [374, 217] on td "25 sq ft £73.00 every month" at bounding box center [274, 222] width 277 height 34
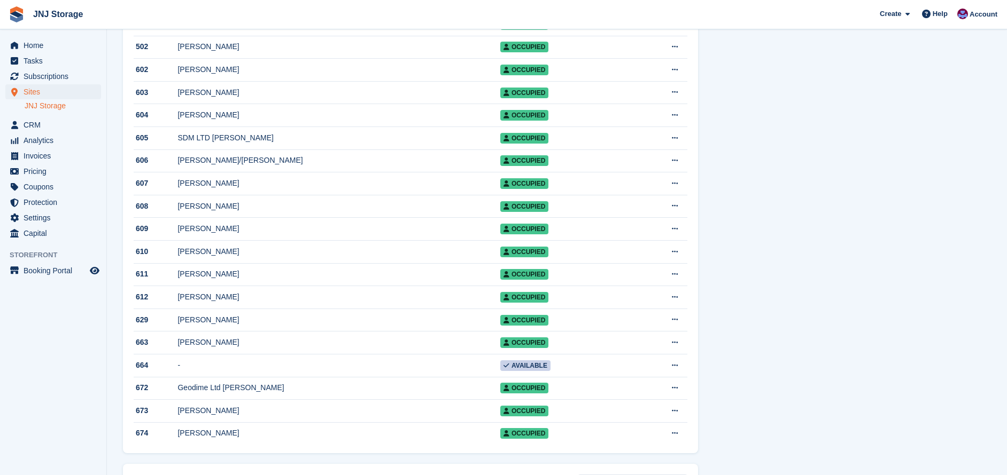
scroll to position [1389, 0]
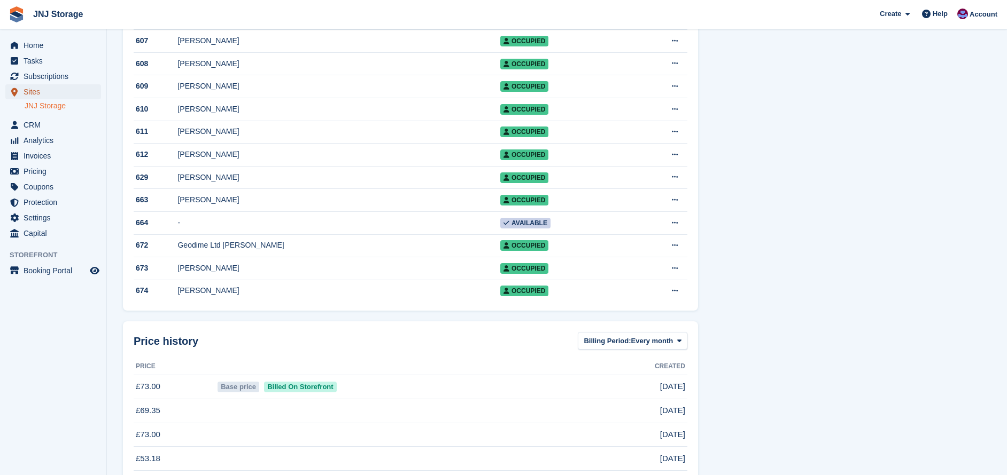
click at [31, 92] on span "Sites" at bounding box center [56, 91] width 64 height 15
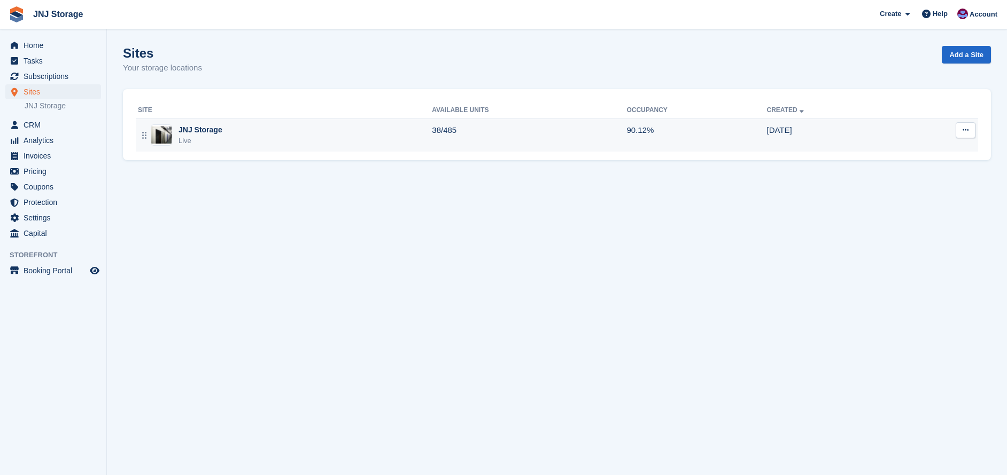
click at [240, 133] on div "JNJ Storage Live" at bounding box center [285, 135] width 294 height 22
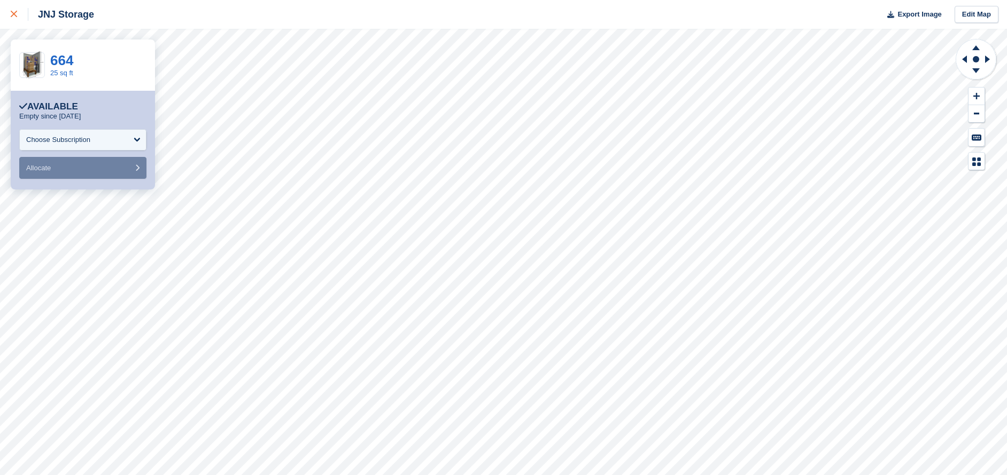
click at [19, 11] on div at bounding box center [20, 14] width 18 height 13
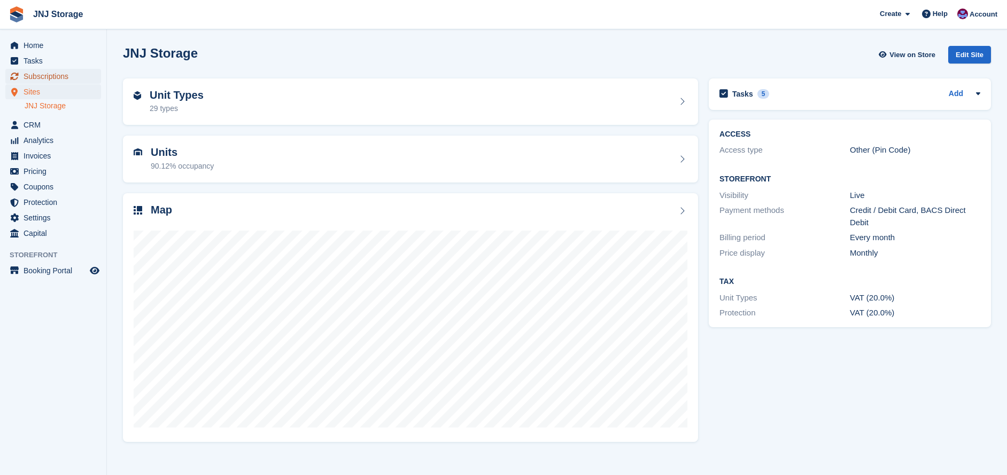
click at [60, 75] on span "Subscriptions" at bounding box center [56, 76] width 64 height 15
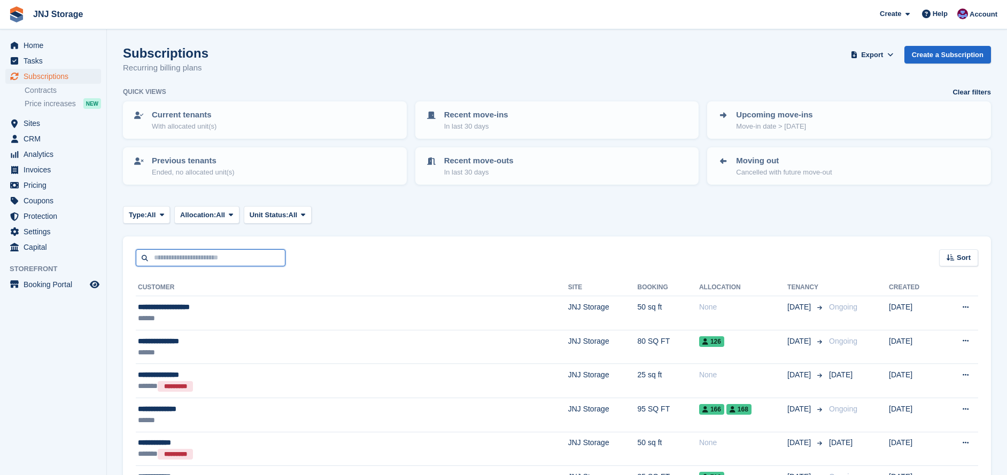
click at [191, 255] on input "text" at bounding box center [211, 259] width 150 height 18
type input "********"
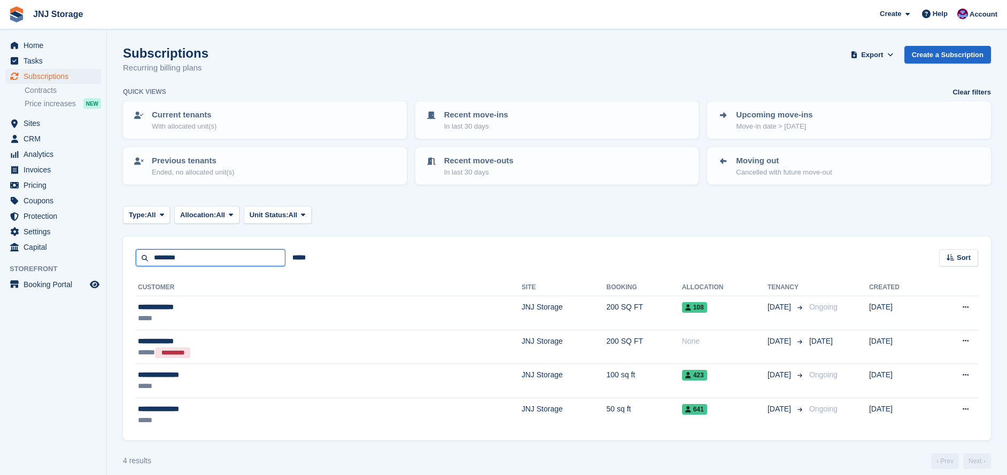
click at [182, 262] on input "********" at bounding box center [211, 259] width 150 height 18
type input "**********"
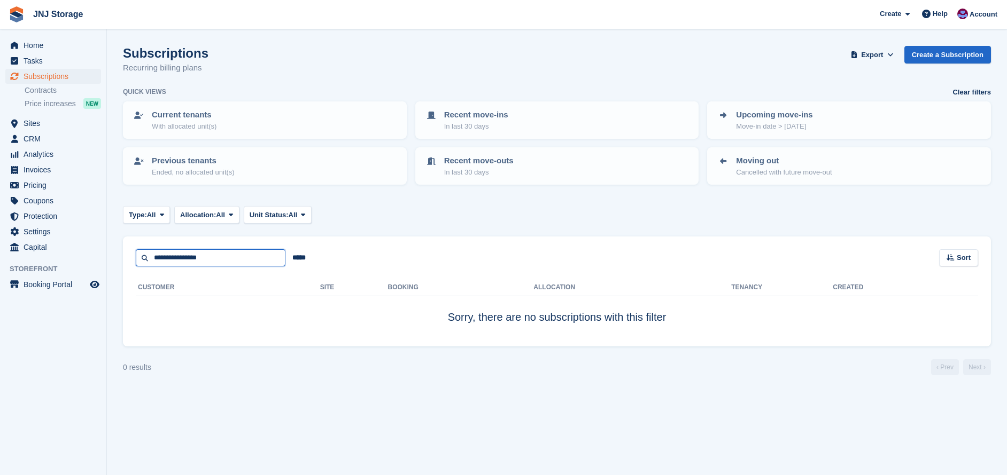
click at [183, 256] on input "**********" at bounding box center [211, 259] width 150 height 18
type input "**********"
click at [229, 259] on input "**********" at bounding box center [211, 259] width 150 height 18
type input "**********"
drag, startPoint x: 173, startPoint y: 261, endPoint x: 12, endPoint y: 233, distance: 163.7
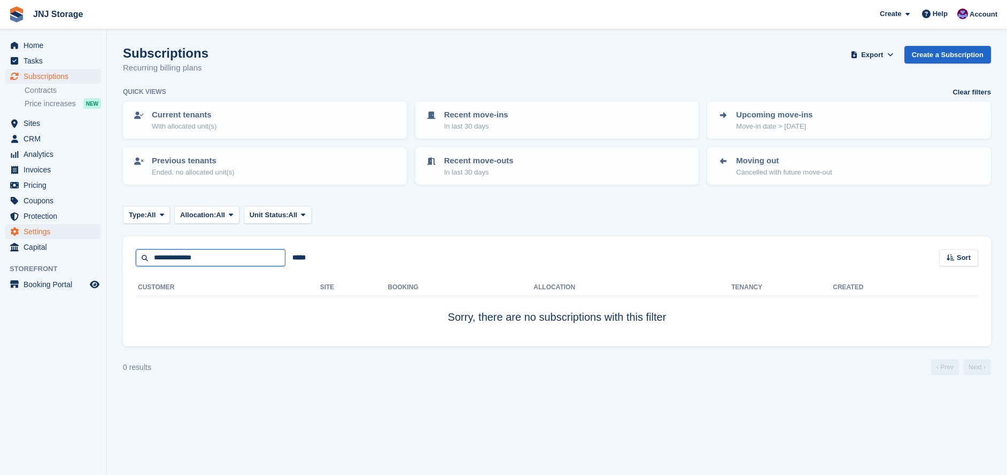
click at [59, 244] on div "Home Tasks Subscriptions Subscriptions Subscriptions Contracts Price increases …" at bounding box center [503, 237] width 1007 height 475
type input "*****"
